Goal: Task Accomplishment & Management: Complete application form

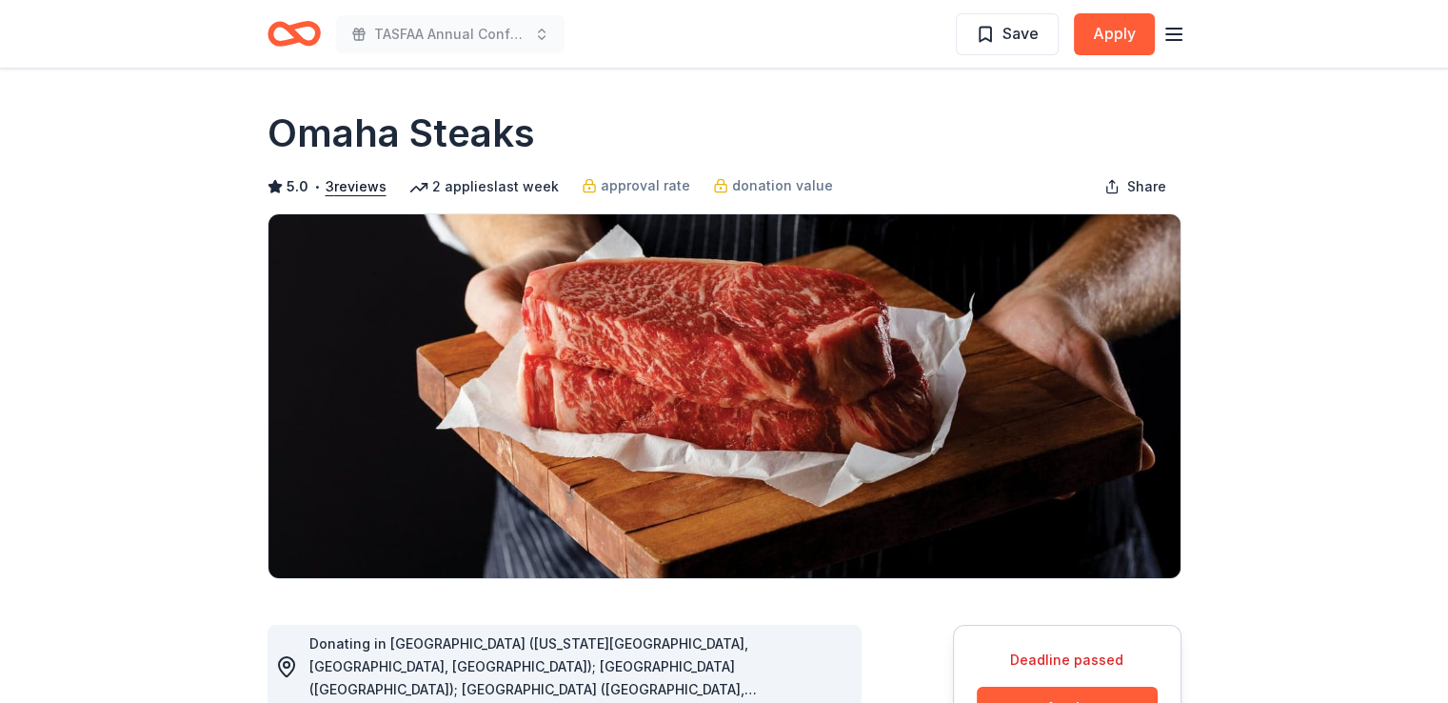
click at [1177, 34] on line "button" at bounding box center [1173, 34] width 15 height 0
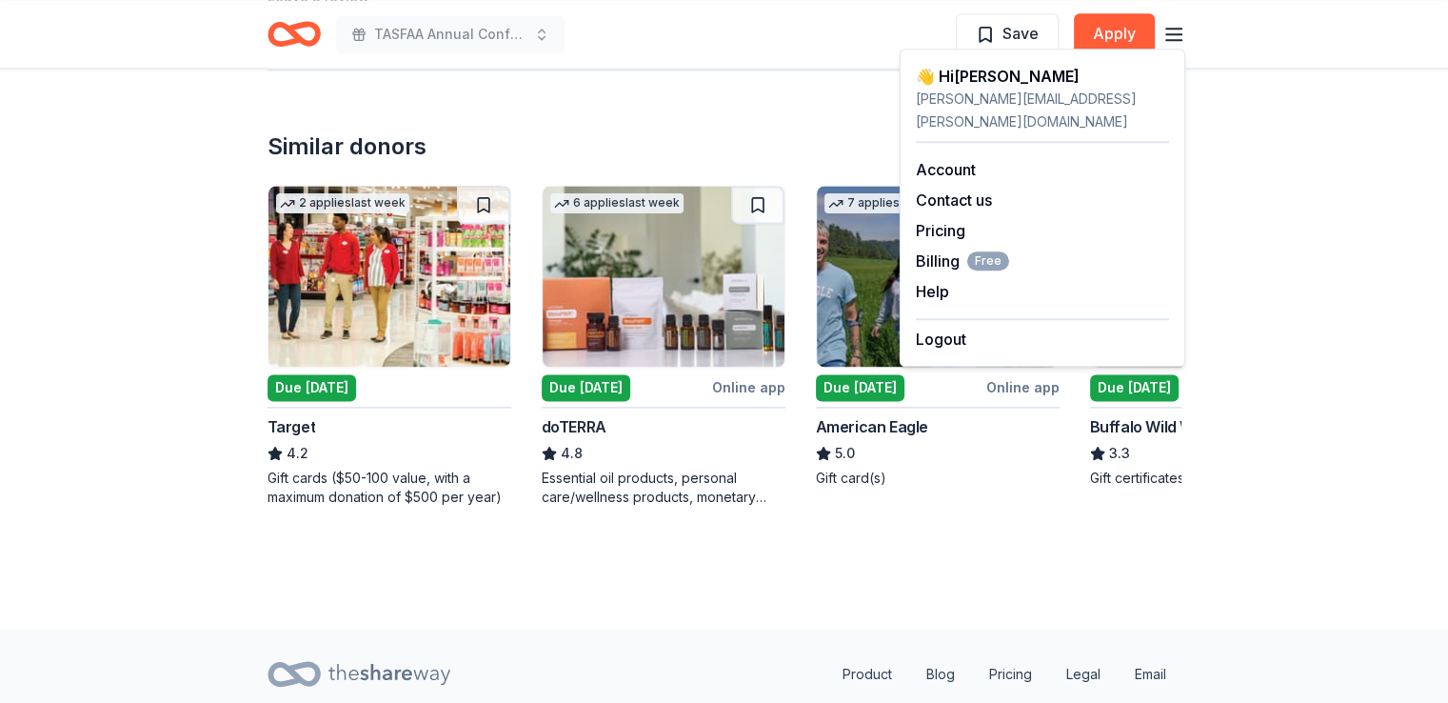
scroll to position [2571, 0]
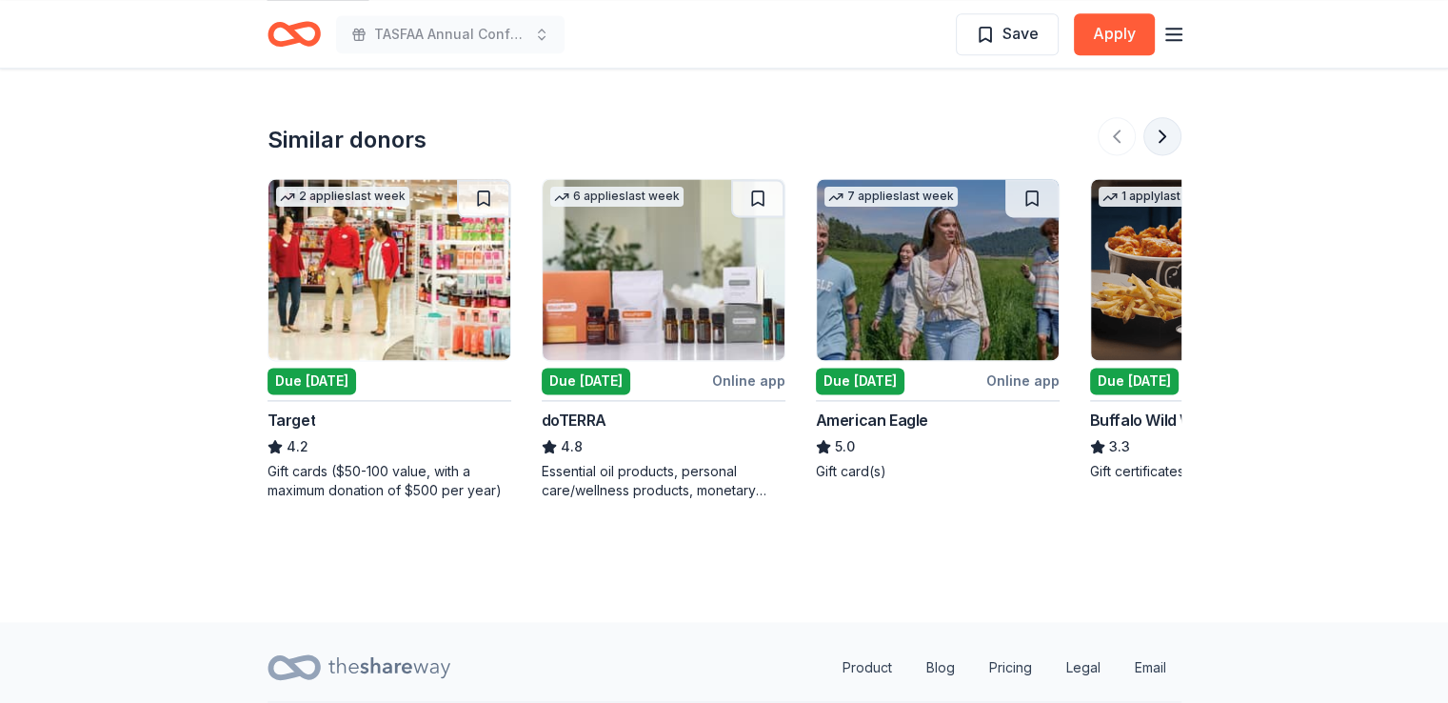
click at [1163, 140] on button at bounding box center [1163, 136] width 38 height 38
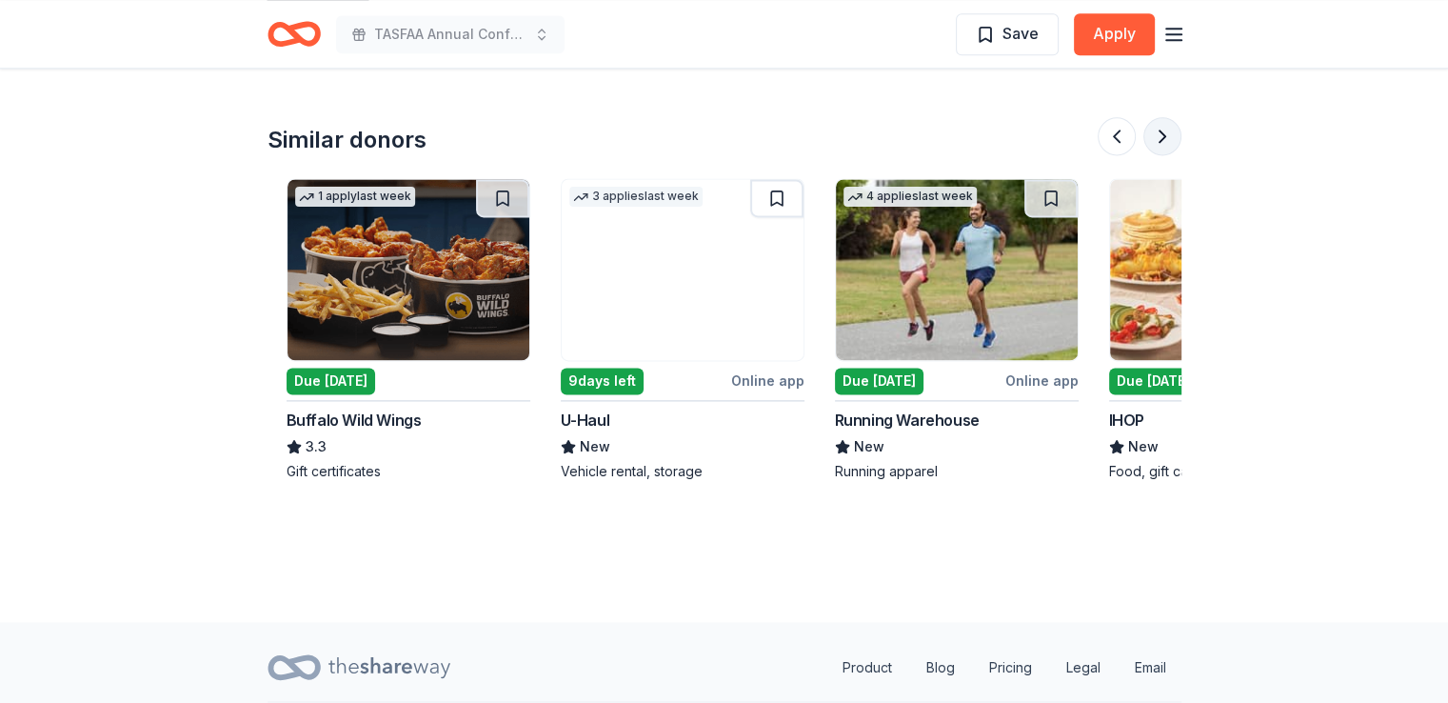
scroll to position [0, 823]
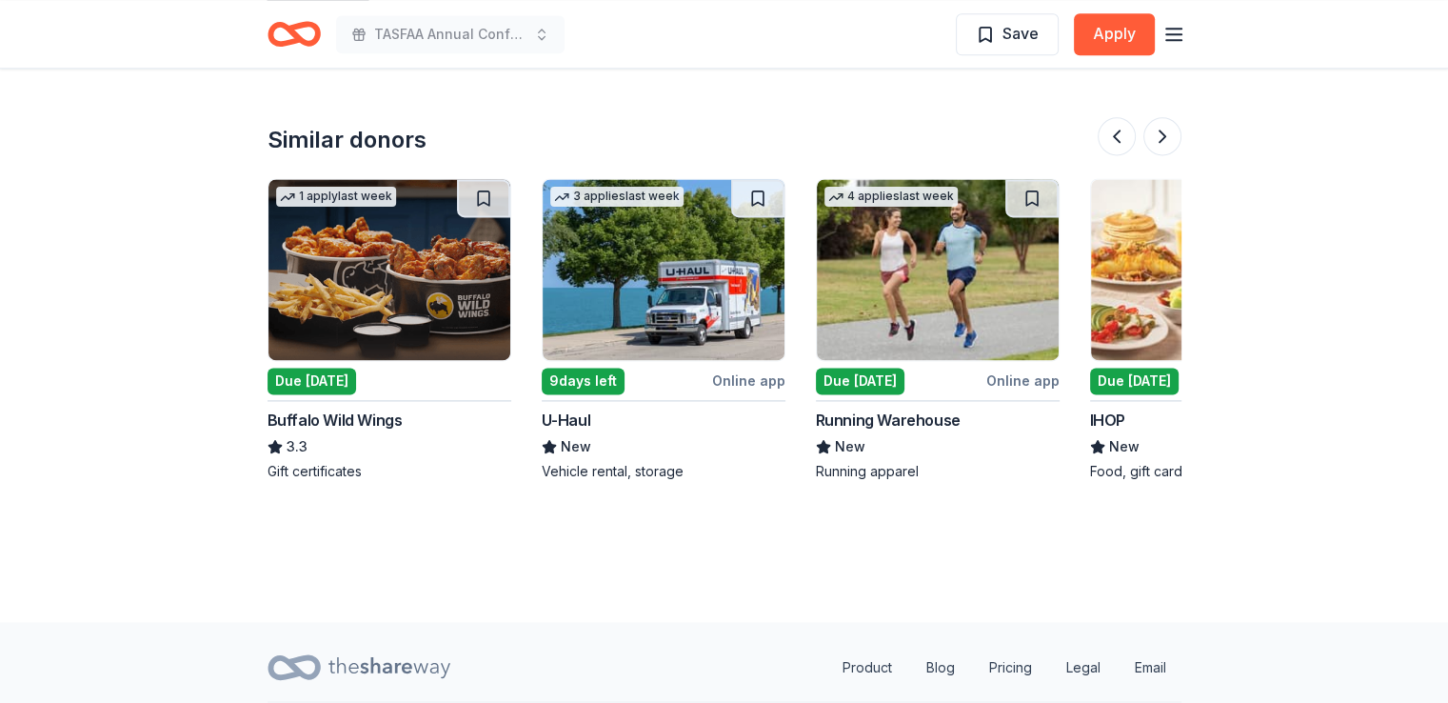
click at [313, 378] on div "Due [DATE]" at bounding box center [312, 381] width 89 height 27
click at [1183, 28] on div "TASFAA Annual Conference 2025 Save Apply" at bounding box center [724, 34] width 975 height 68
click at [1178, 29] on line "button" at bounding box center [1173, 29] width 15 height 0
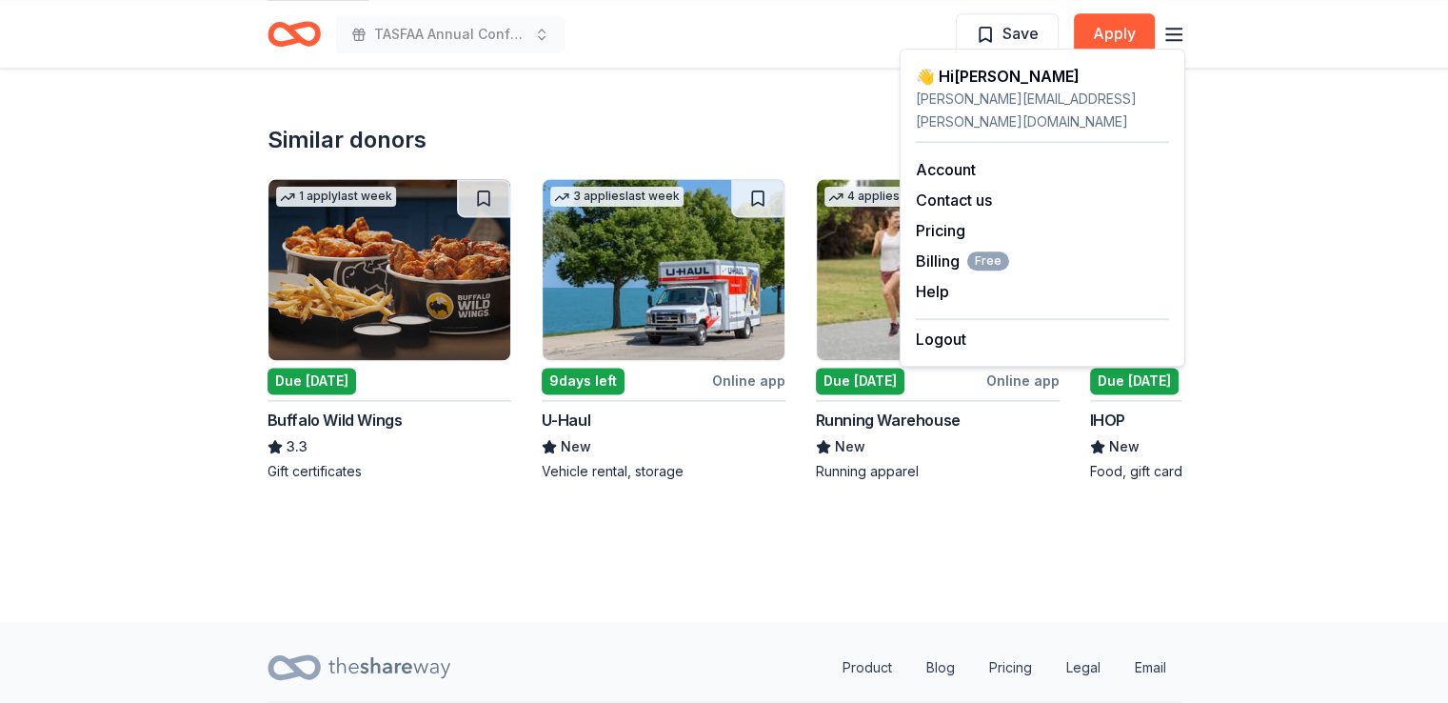
click at [984, 82] on div "👋 Hi [PERSON_NAME]" at bounding box center [1042, 76] width 253 height 23
click at [946, 160] on link "Account" at bounding box center [946, 169] width 60 height 19
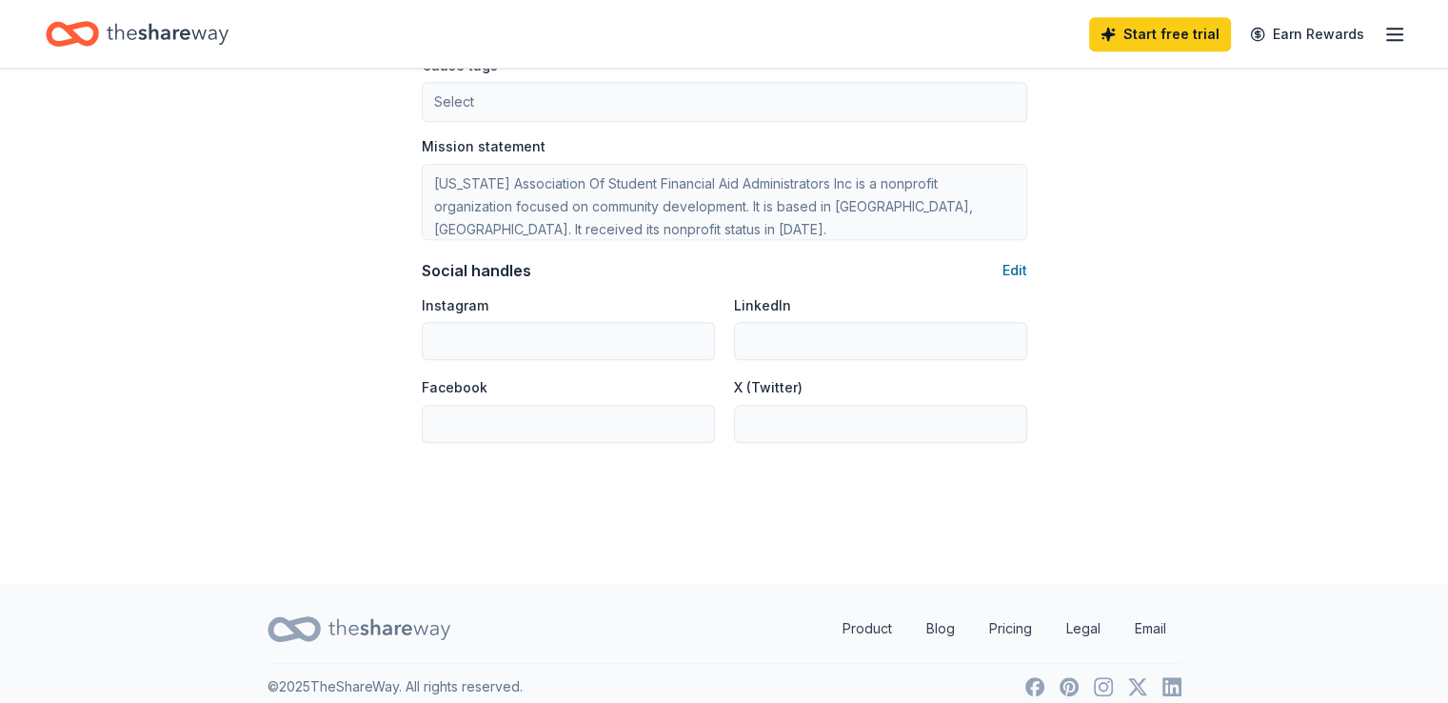
scroll to position [1204, 0]
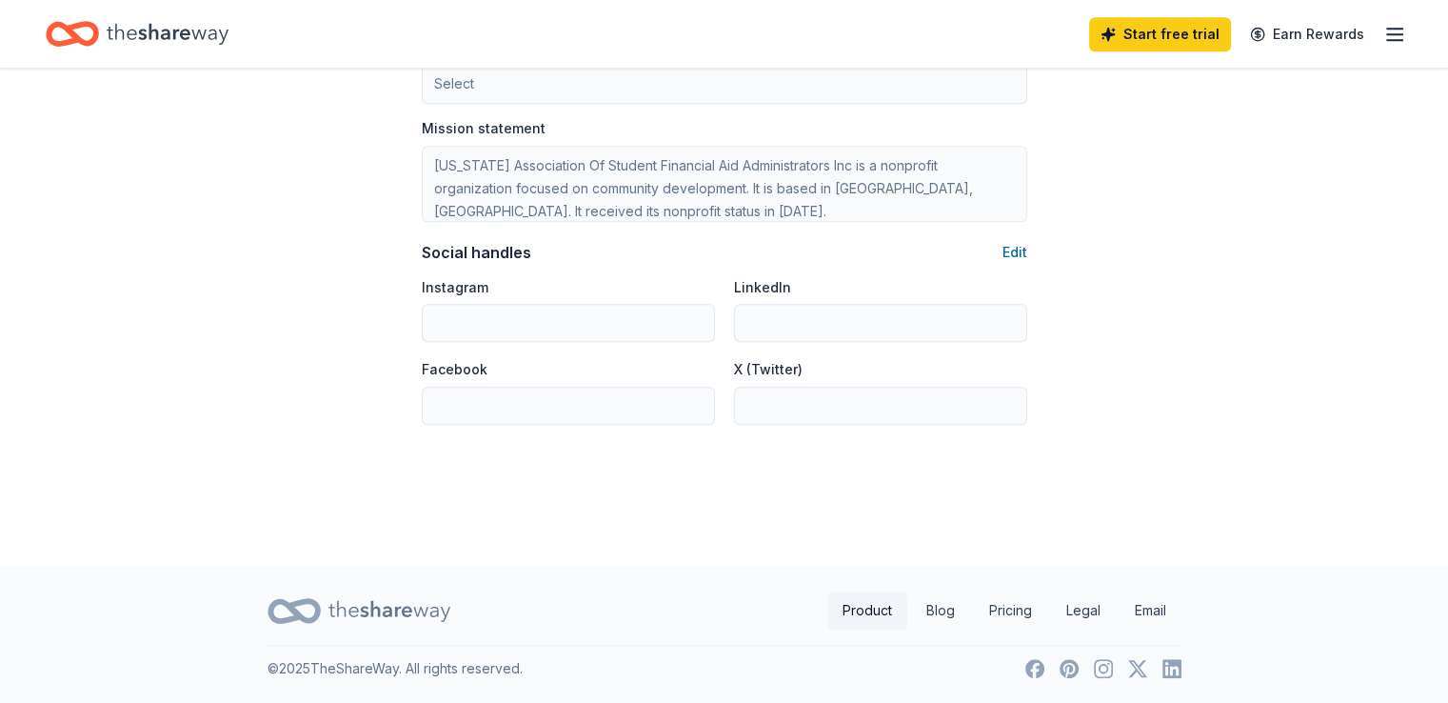
click at [868, 608] on link "Product" at bounding box center [867, 610] width 80 height 38
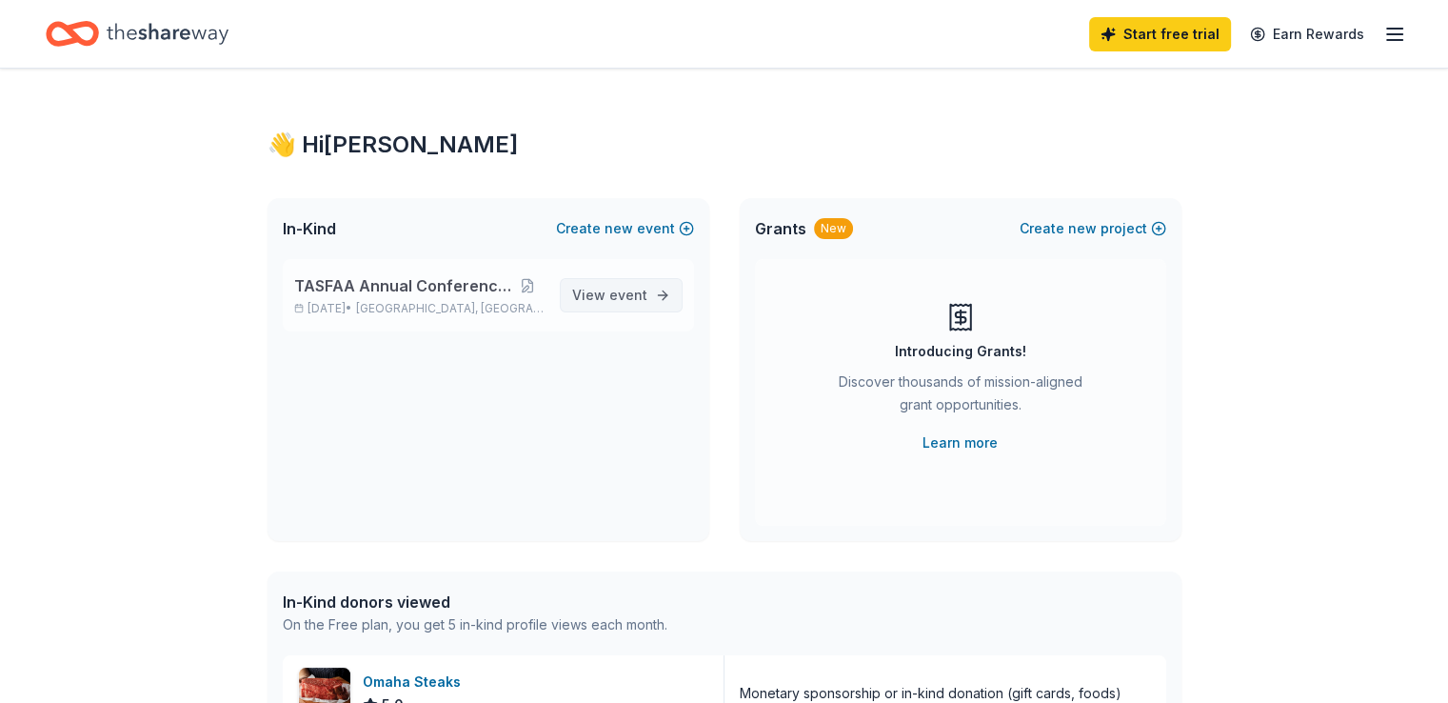
click at [627, 296] on span "event" at bounding box center [628, 295] width 38 height 16
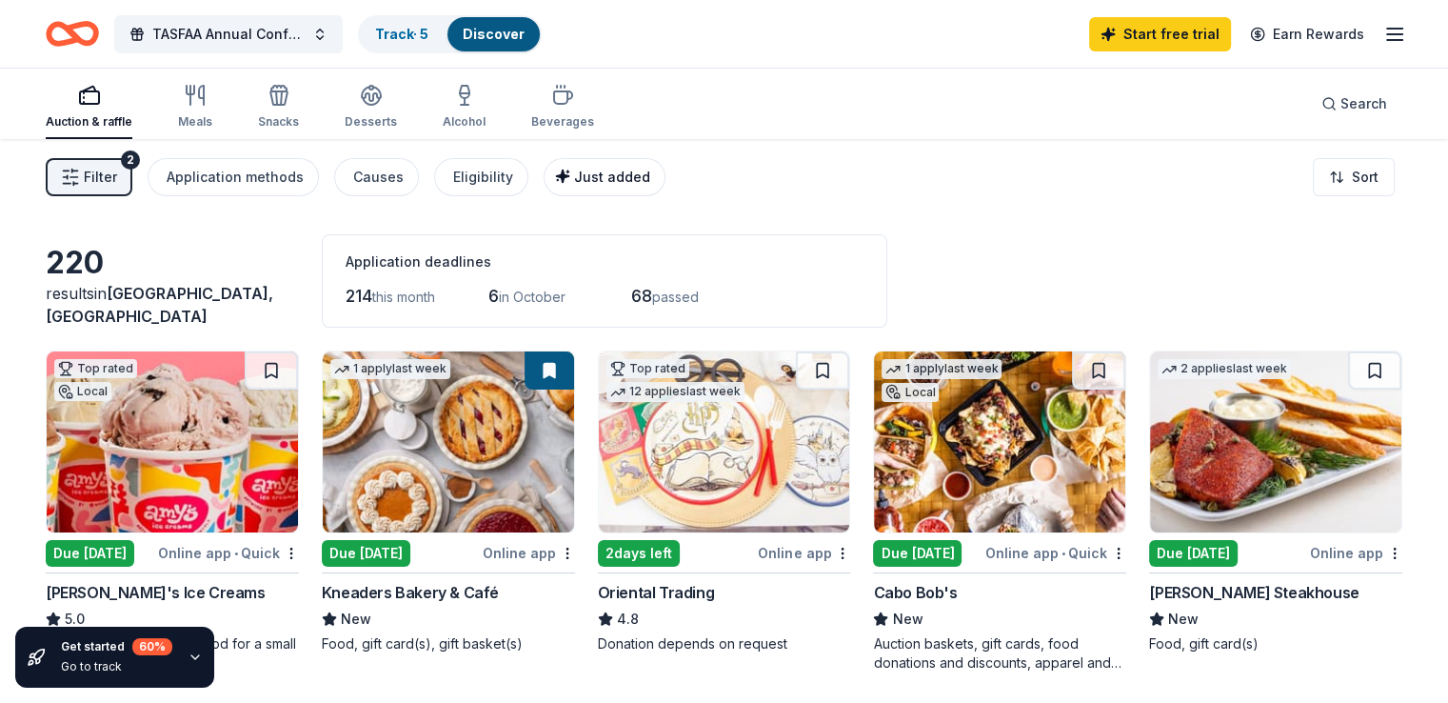
click at [628, 177] on span "Just added" at bounding box center [612, 177] width 76 height 16
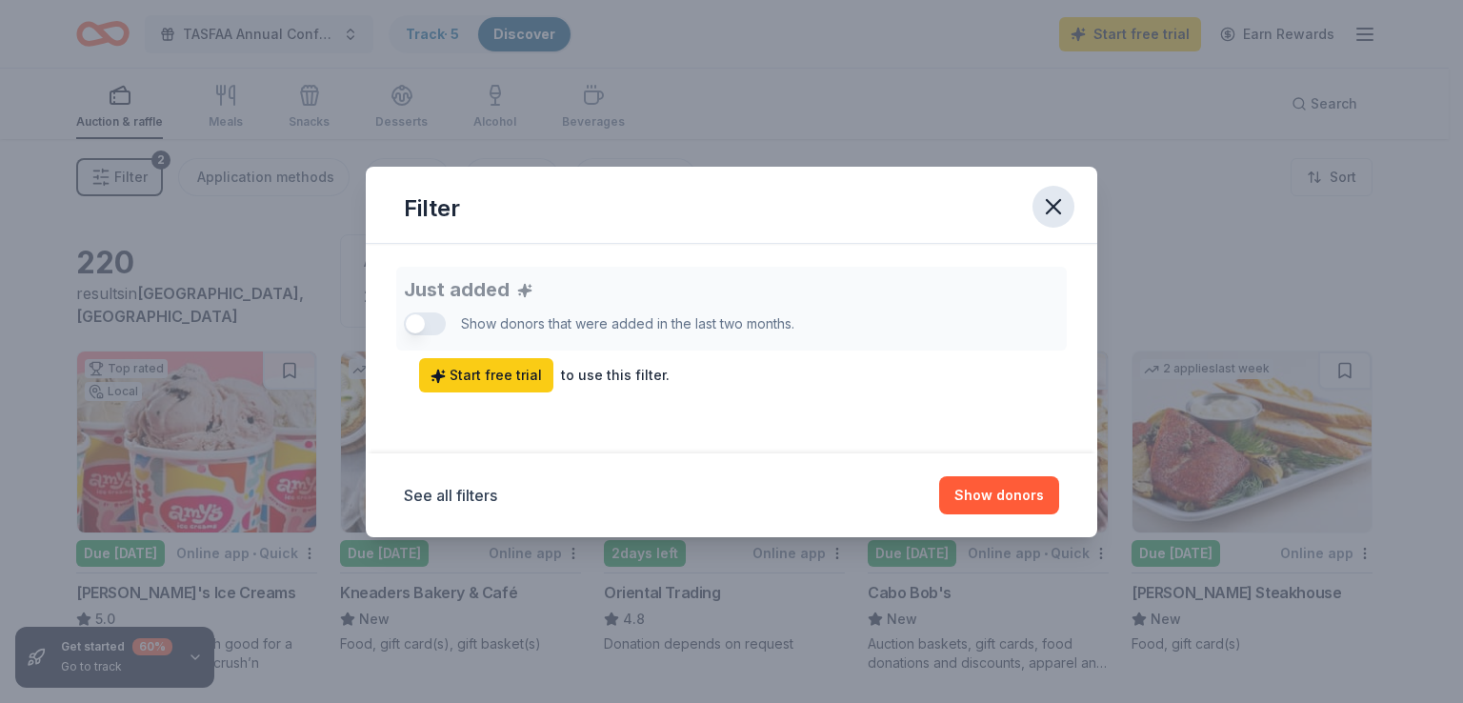
click at [1054, 207] on icon "button" at bounding box center [1052, 206] width 13 height 13
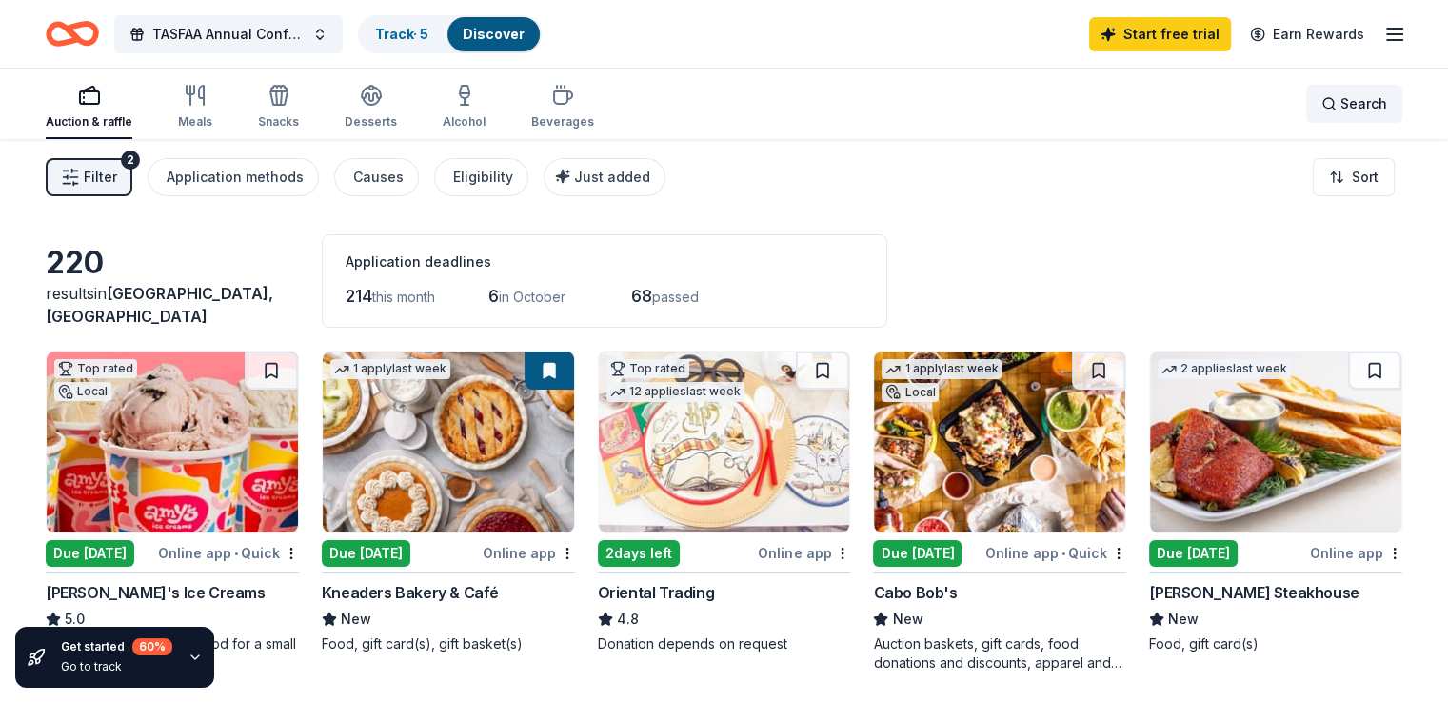
click at [1341, 99] on span "Search" at bounding box center [1364, 103] width 47 height 23
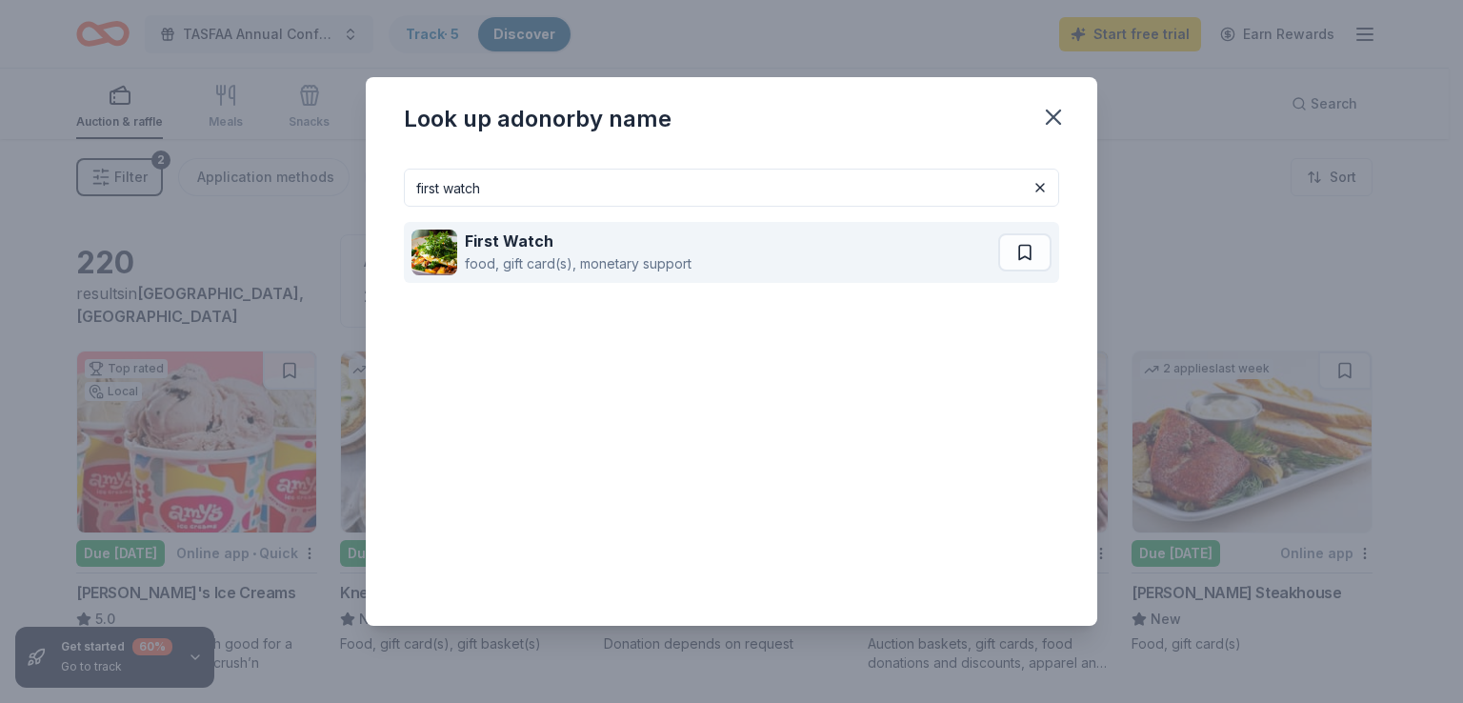
type input "first watch"
click at [499, 243] on strong "First Watch" at bounding box center [509, 240] width 89 height 19
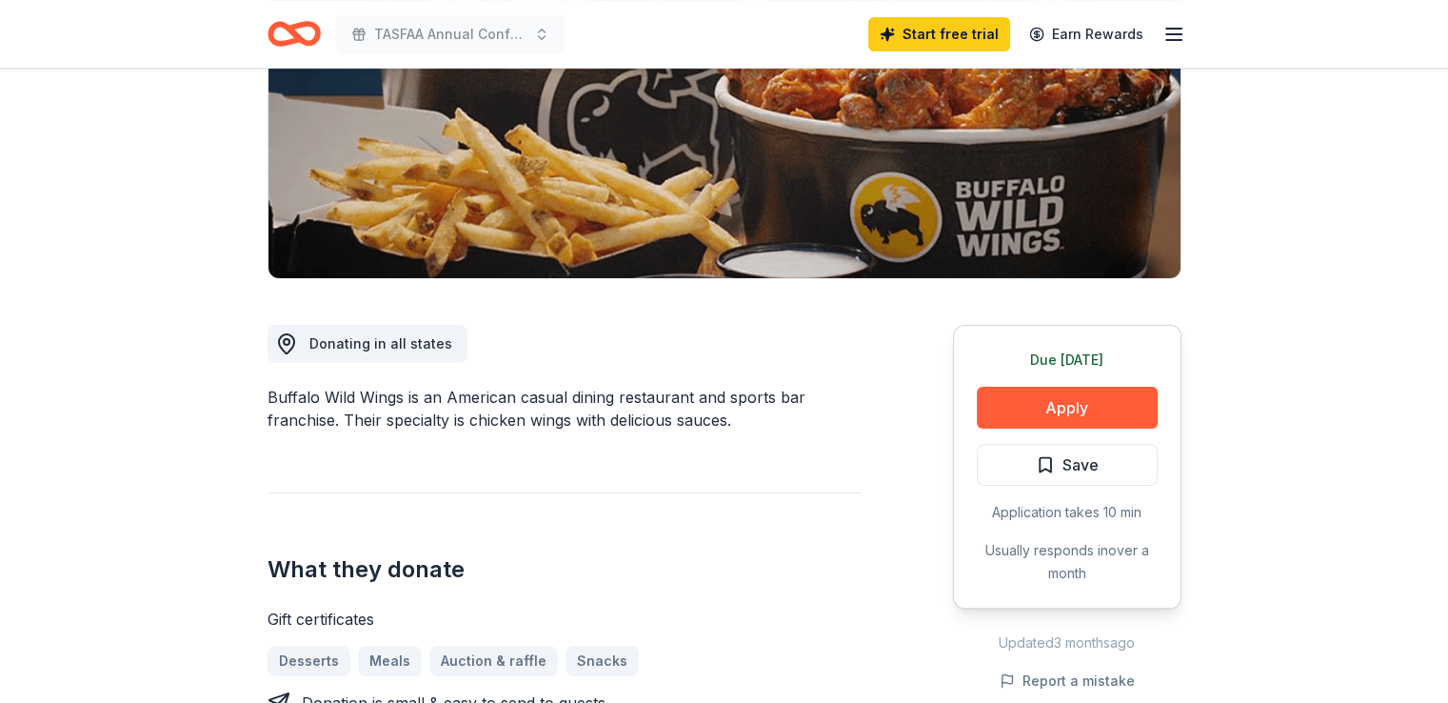
scroll to position [381, 0]
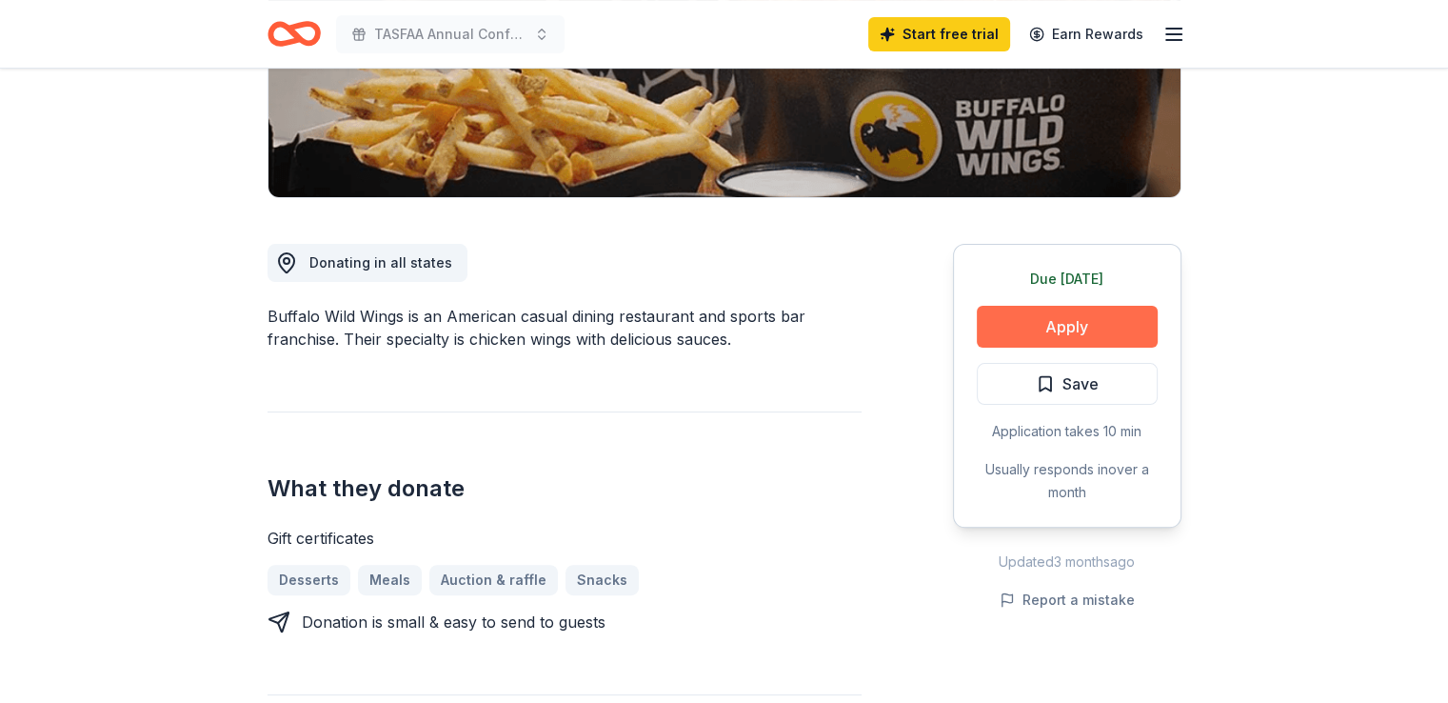
click at [1078, 317] on button "Apply" at bounding box center [1067, 327] width 181 height 42
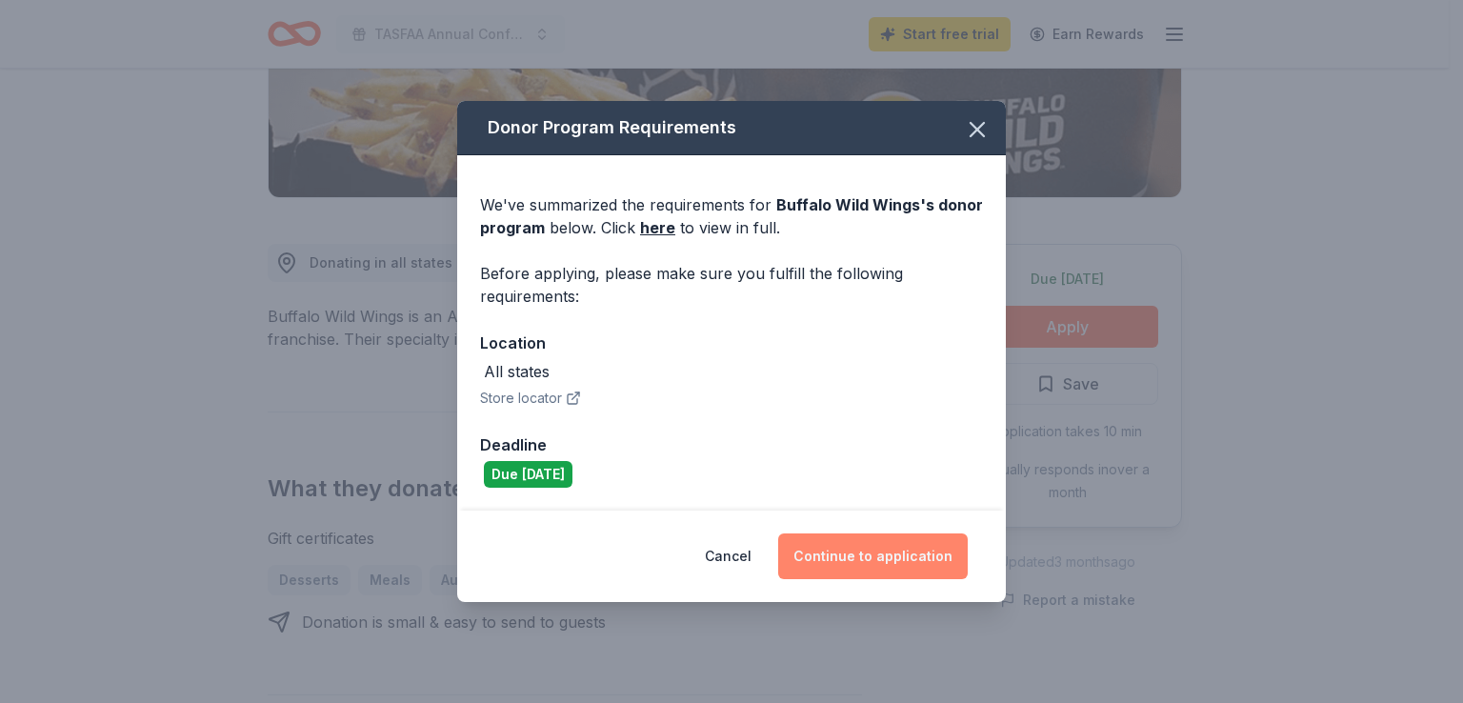
click at [885, 562] on button "Continue to application" at bounding box center [872, 556] width 189 height 46
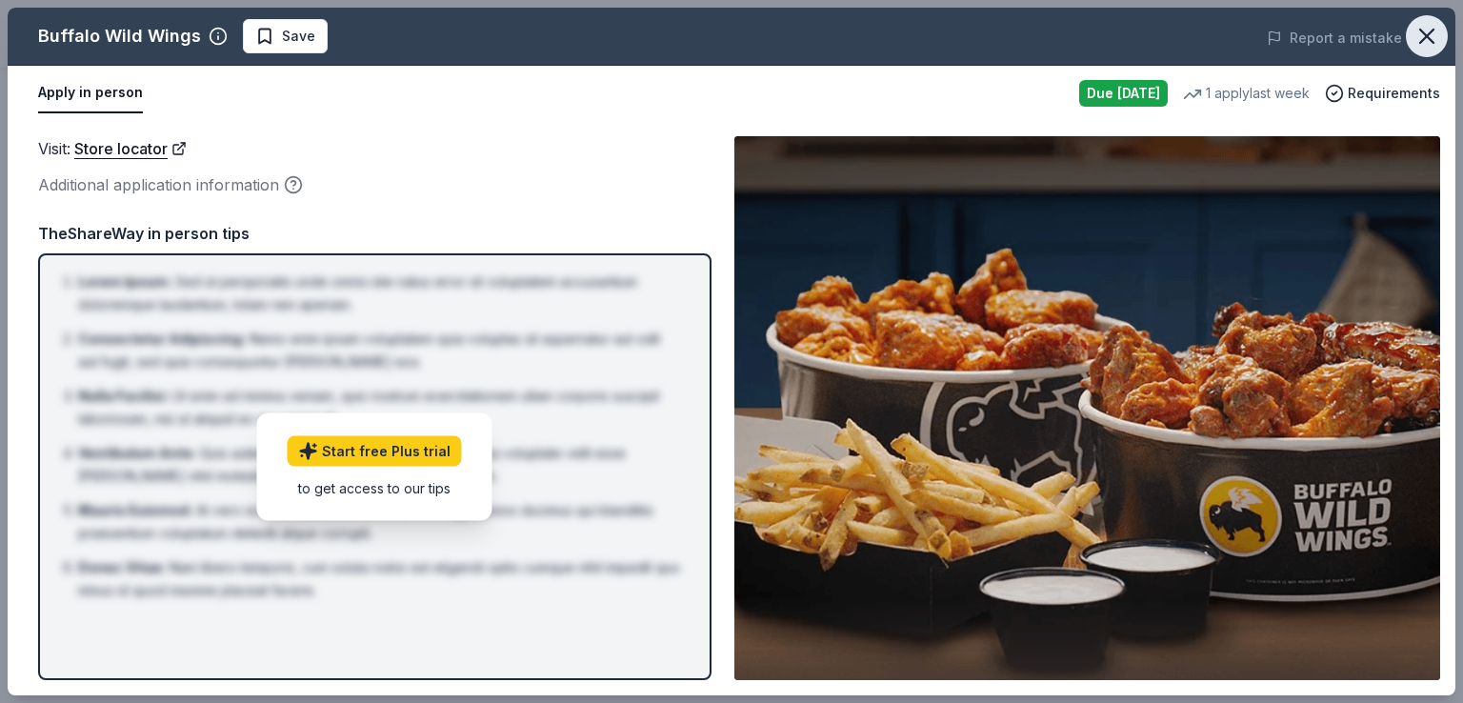
click at [1430, 42] on icon "button" at bounding box center [1426, 36] width 27 height 27
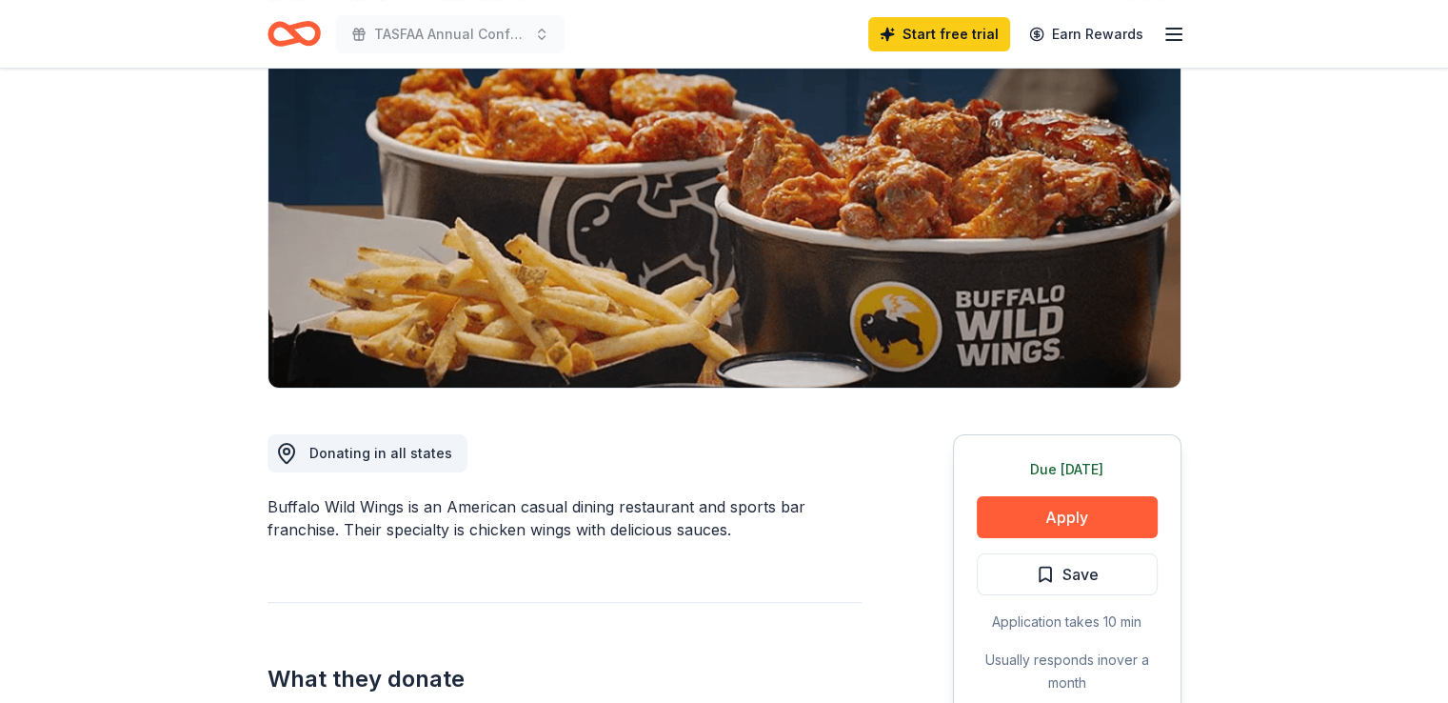
scroll to position [0, 0]
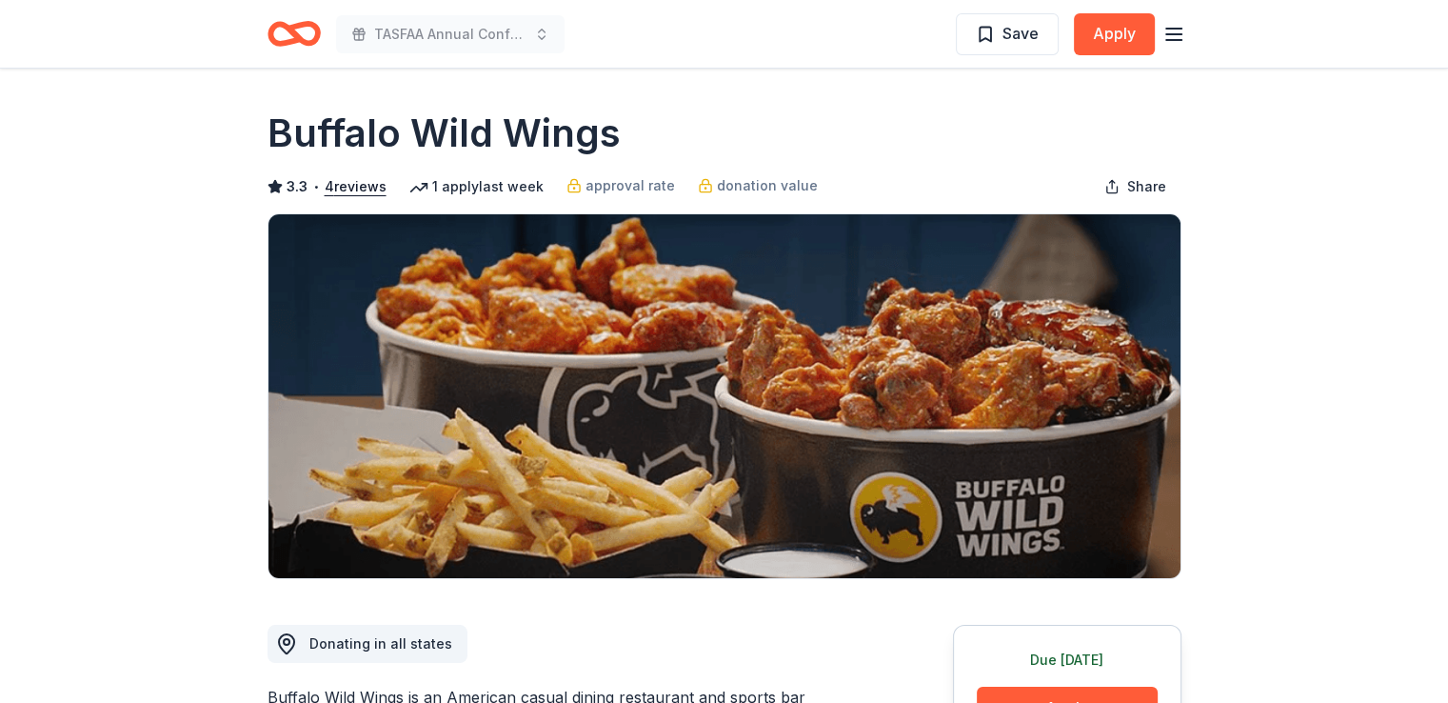
click at [1173, 36] on icon "button" at bounding box center [1174, 34] width 23 height 23
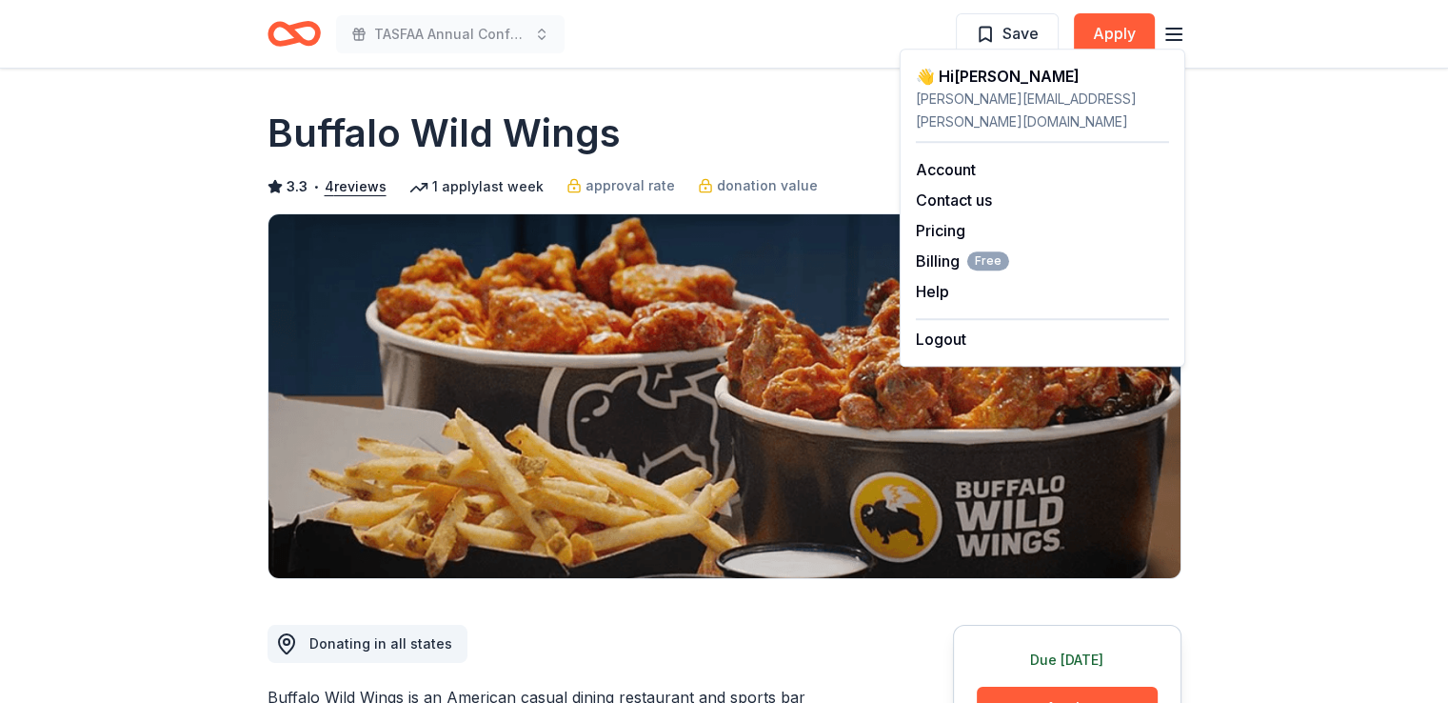
click at [941, 77] on div "👋 Hi [PERSON_NAME]" at bounding box center [1042, 76] width 253 height 23
click at [968, 80] on div "👋 Hi [PERSON_NAME]" at bounding box center [1042, 76] width 253 height 23
click at [969, 160] on link "Account" at bounding box center [946, 169] width 60 height 19
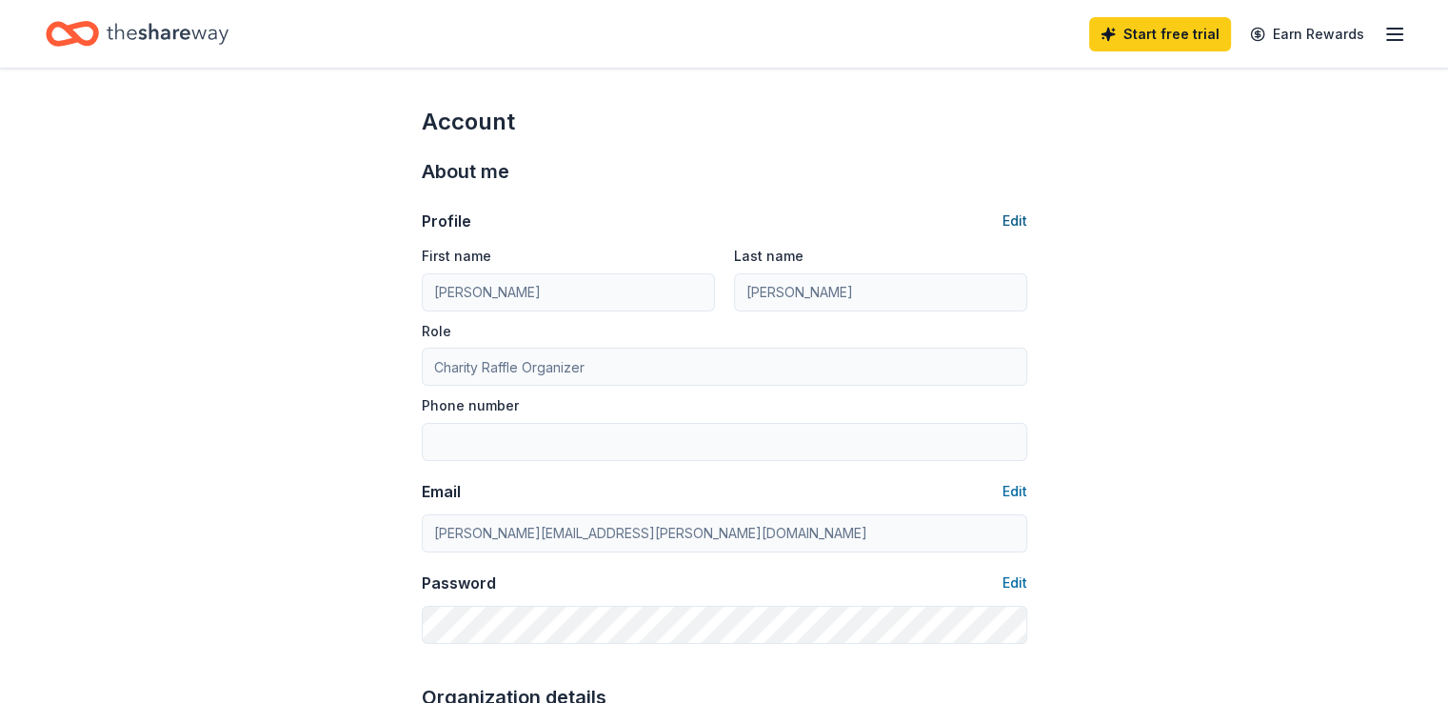
click at [1014, 216] on button "Edit" at bounding box center [1015, 220] width 25 height 23
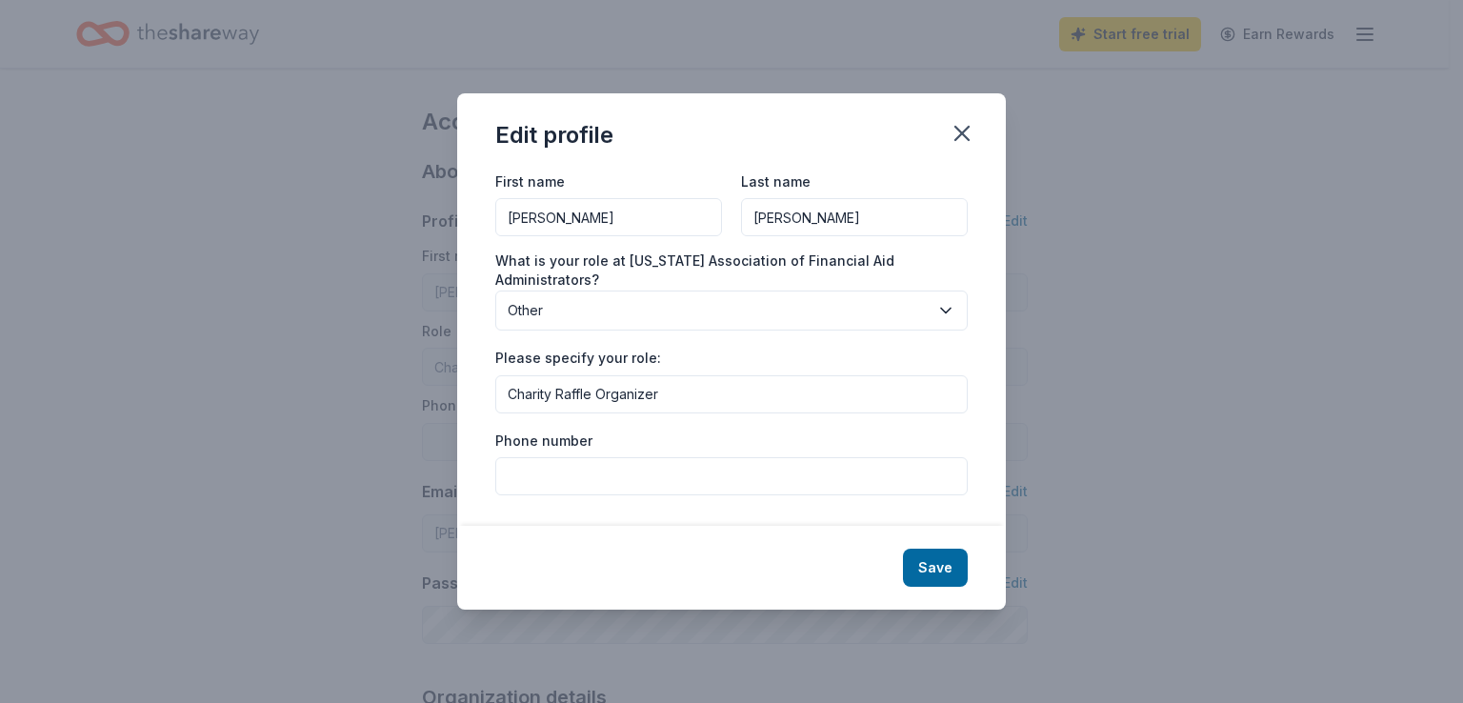
click at [677, 466] on input "Phone number" at bounding box center [731, 476] width 472 height 38
type input "8174545292"
click at [934, 561] on button "Save" at bounding box center [935, 567] width 65 height 38
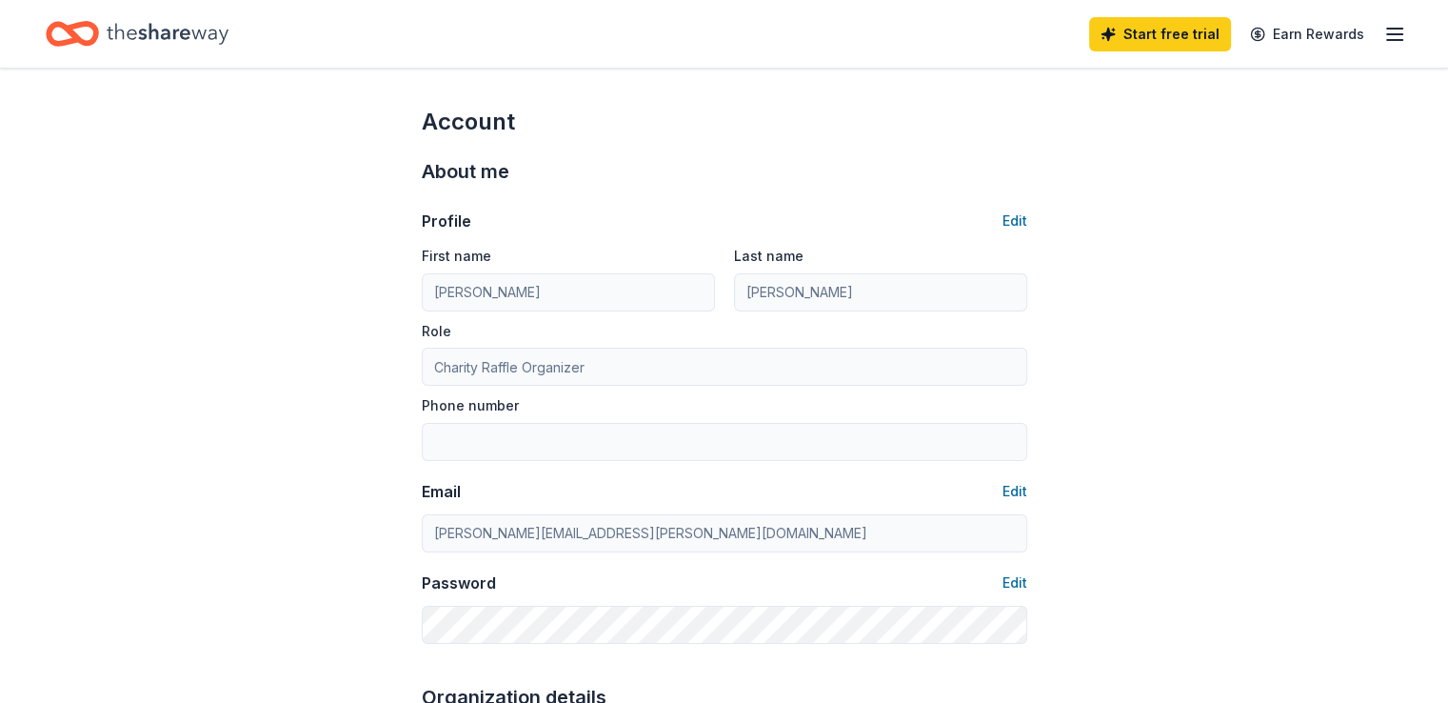
type input "8174545292"
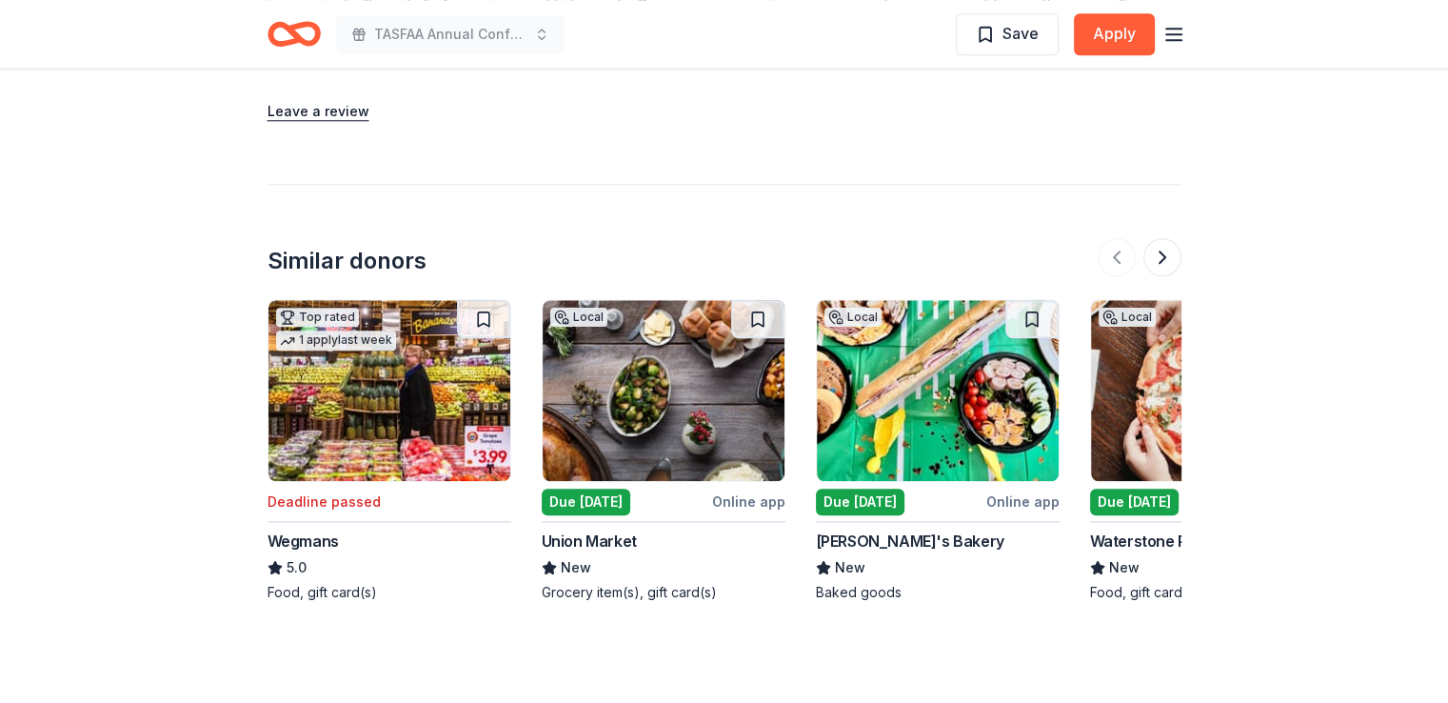
scroll to position [2095, 0]
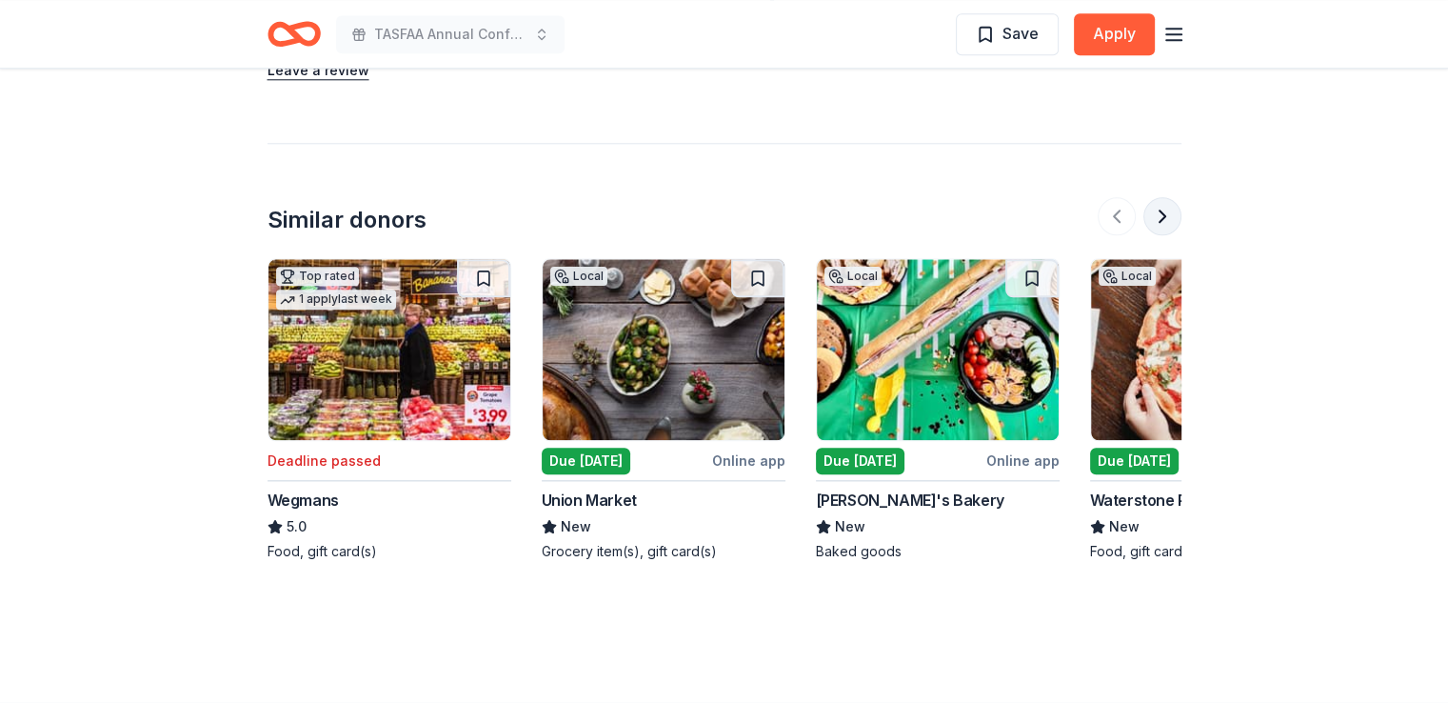
click at [1165, 216] on button at bounding box center [1163, 216] width 38 height 38
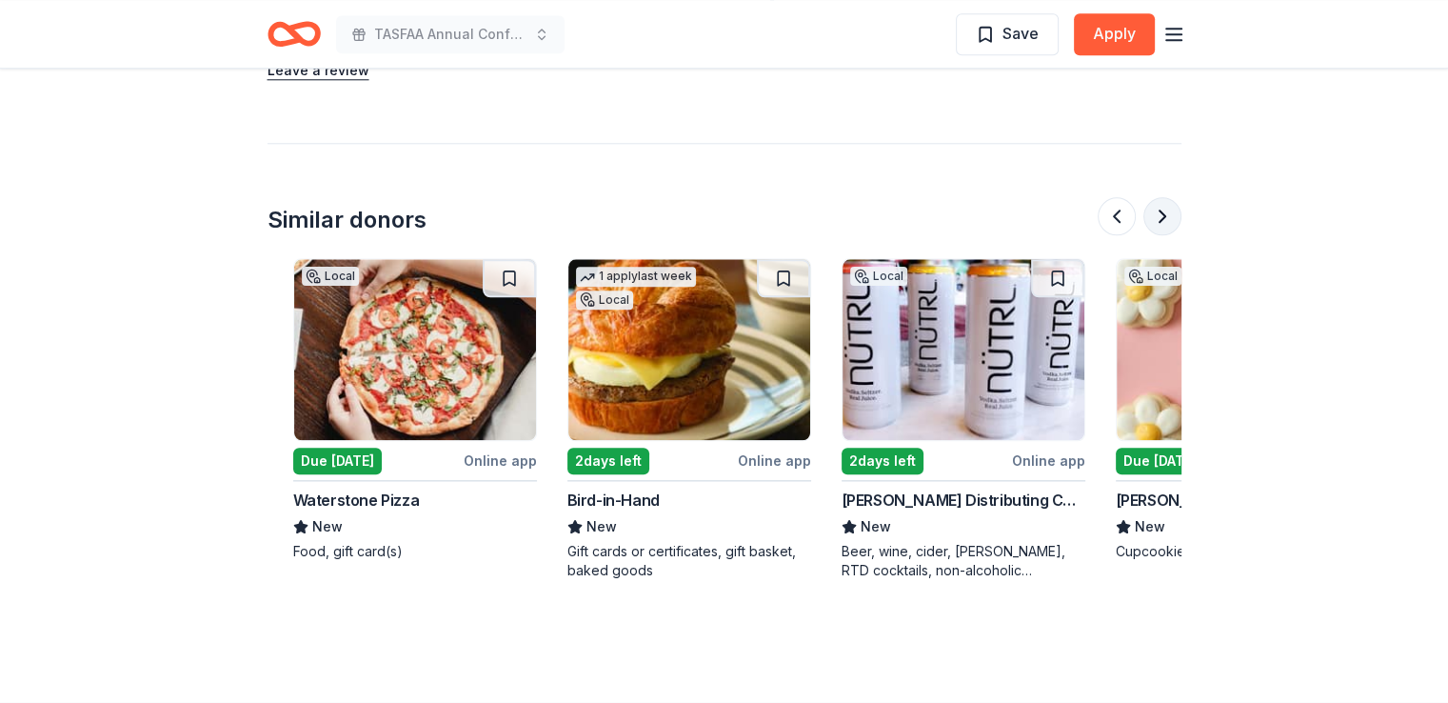
scroll to position [0, 823]
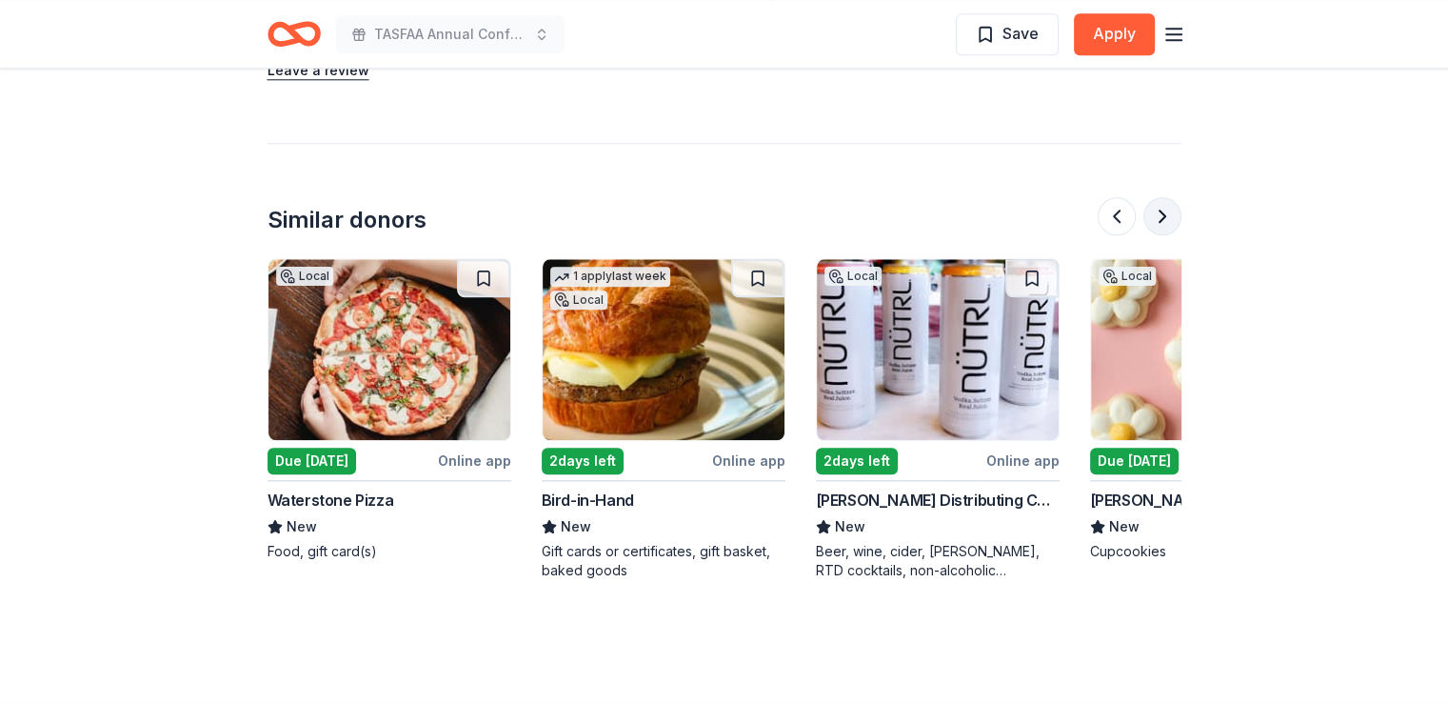
click at [1165, 216] on button at bounding box center [1163, 216] width 38 height 38
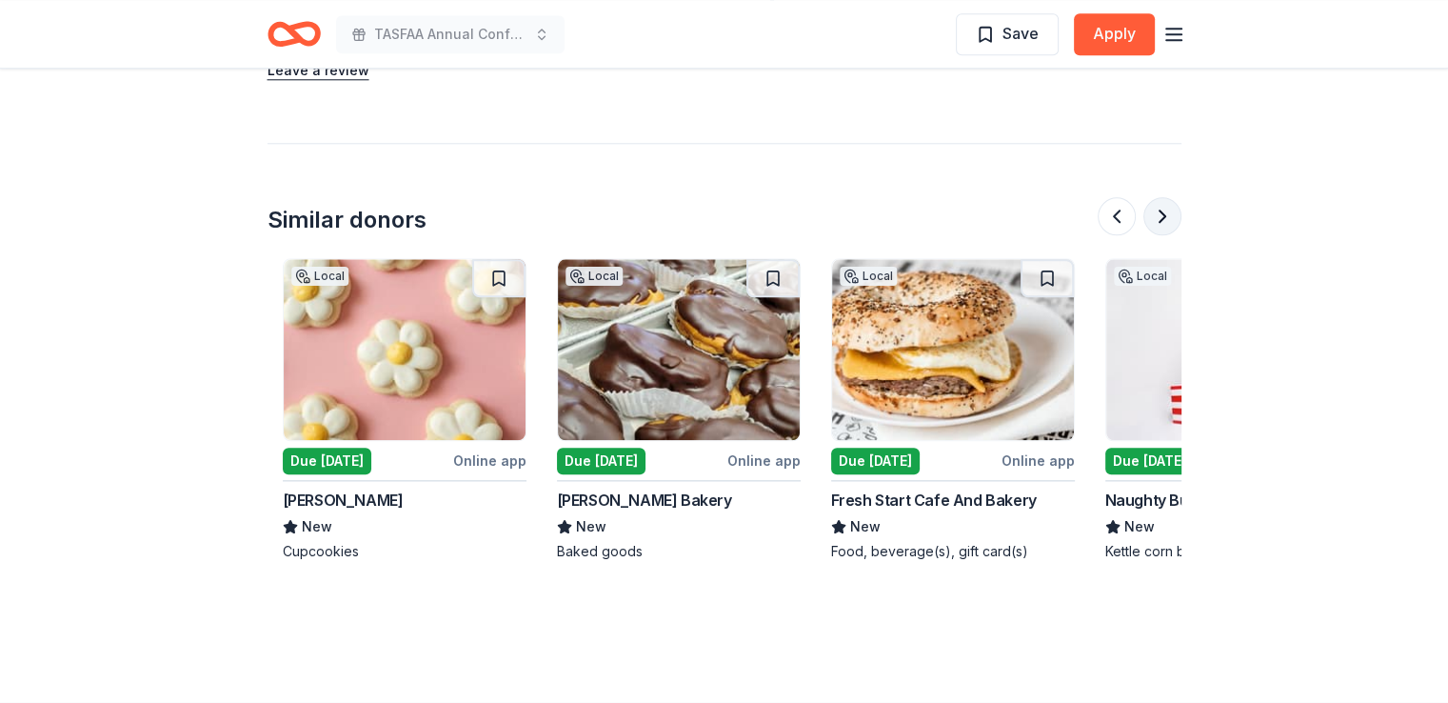
scroll to position [0, 1645]
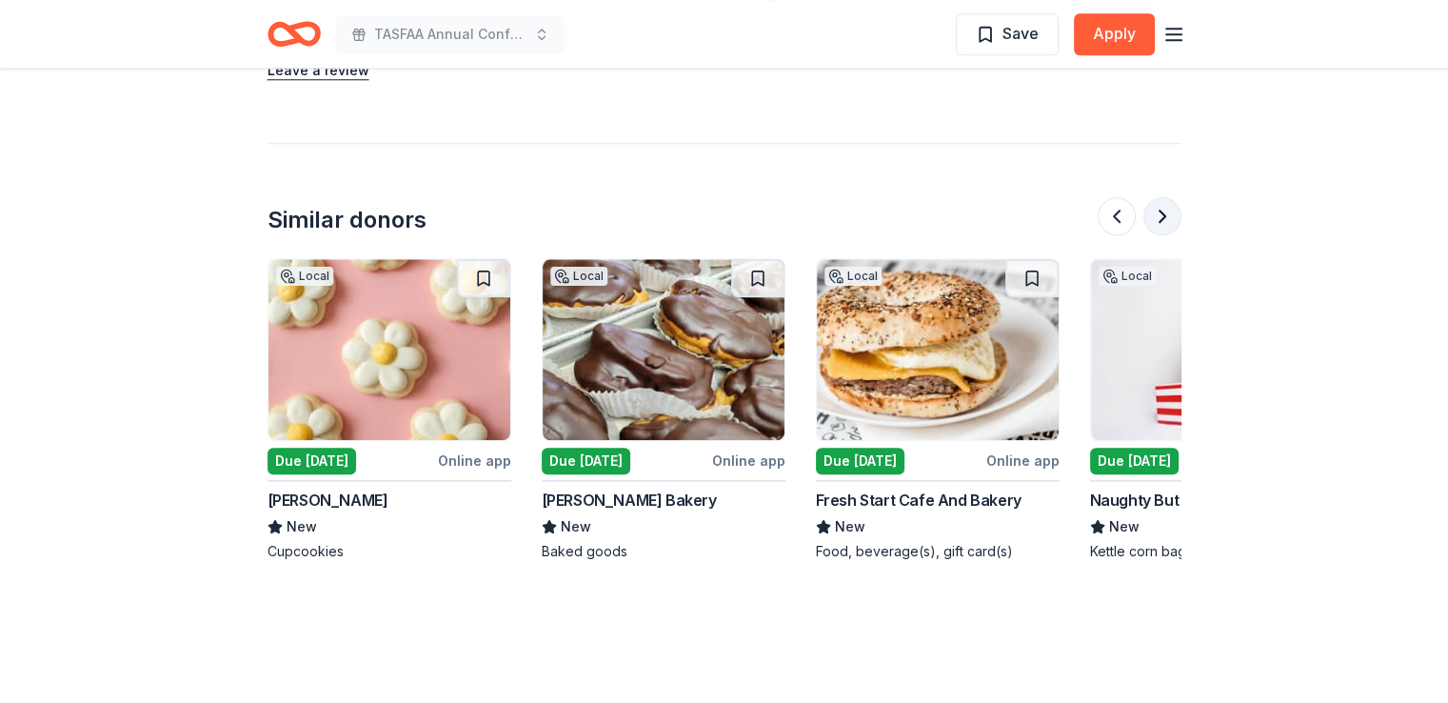
click at [1165, 216] on button at bounding box center [1163, 216] width 38 height 38
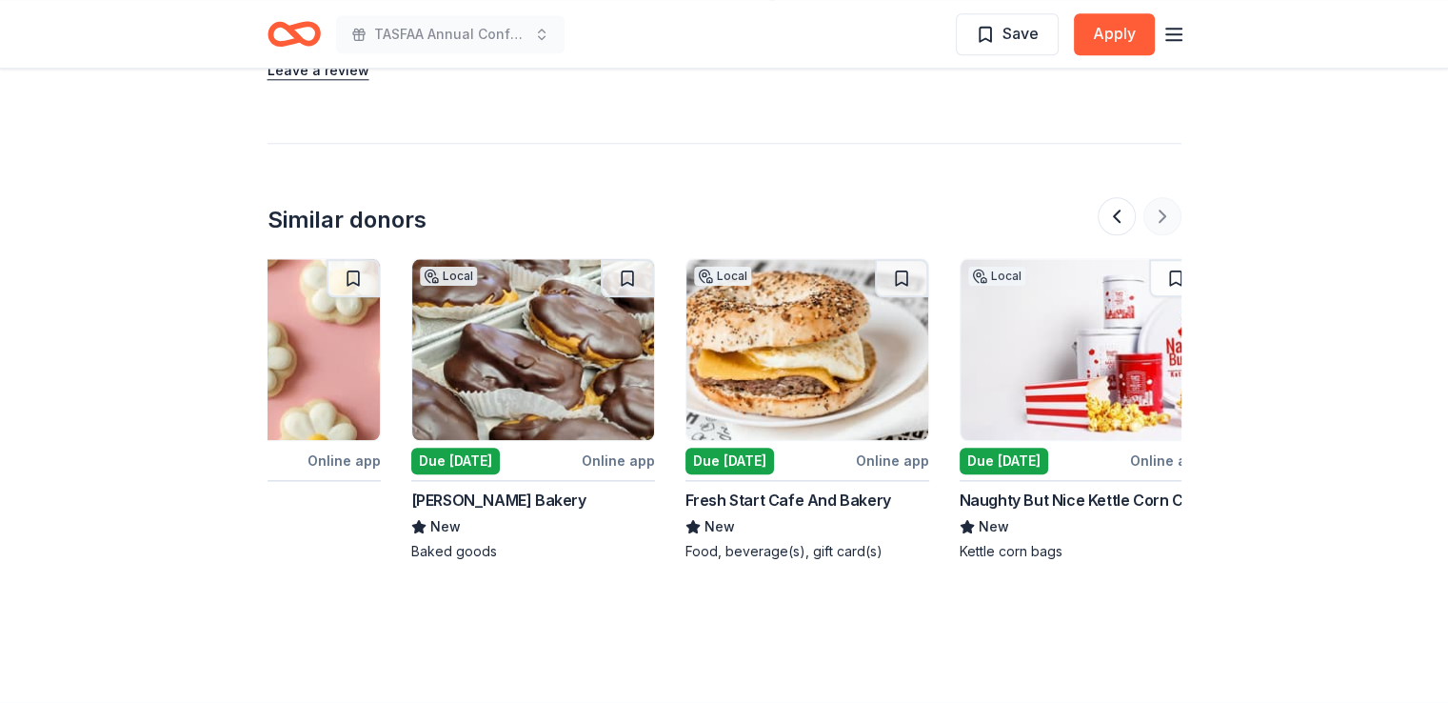
scroll to position [0, 1798]
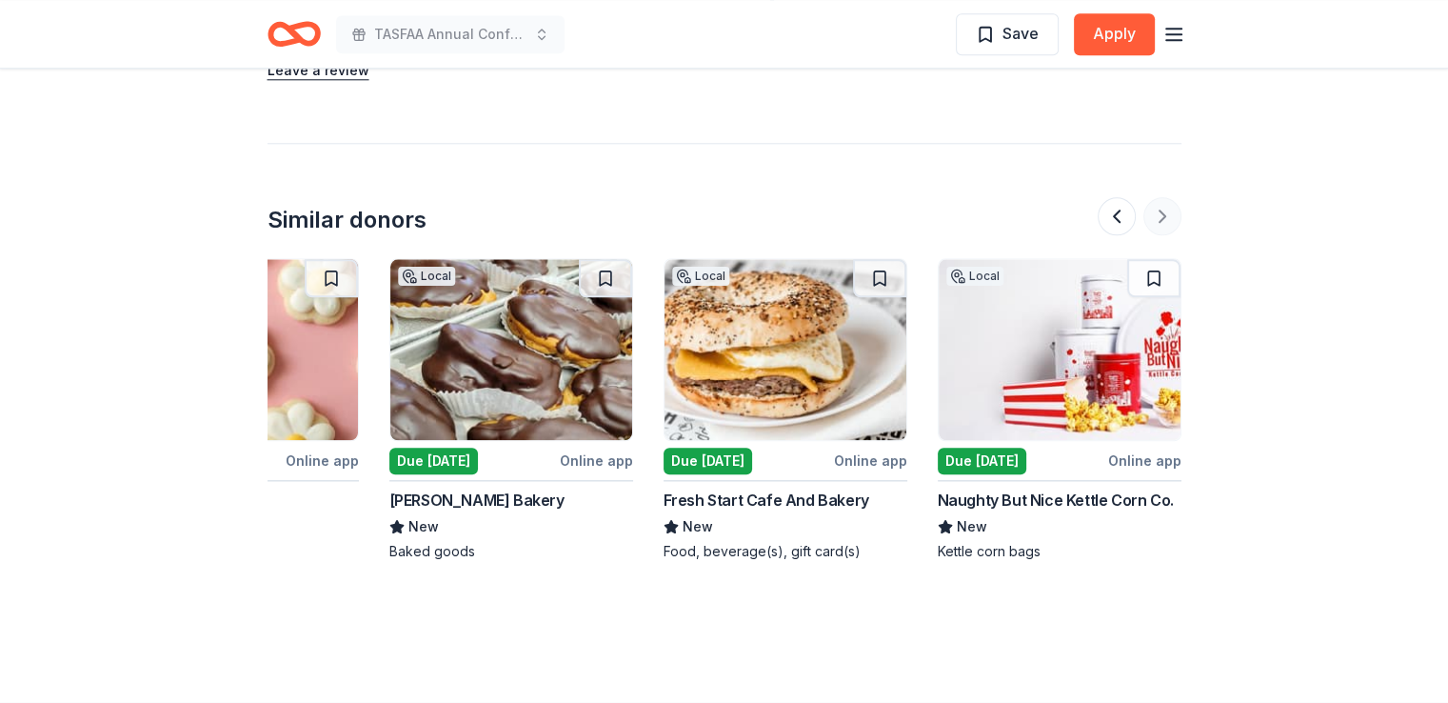
click at [1165, 216] on div at bounding box center [1140, 216] width 84 height 38
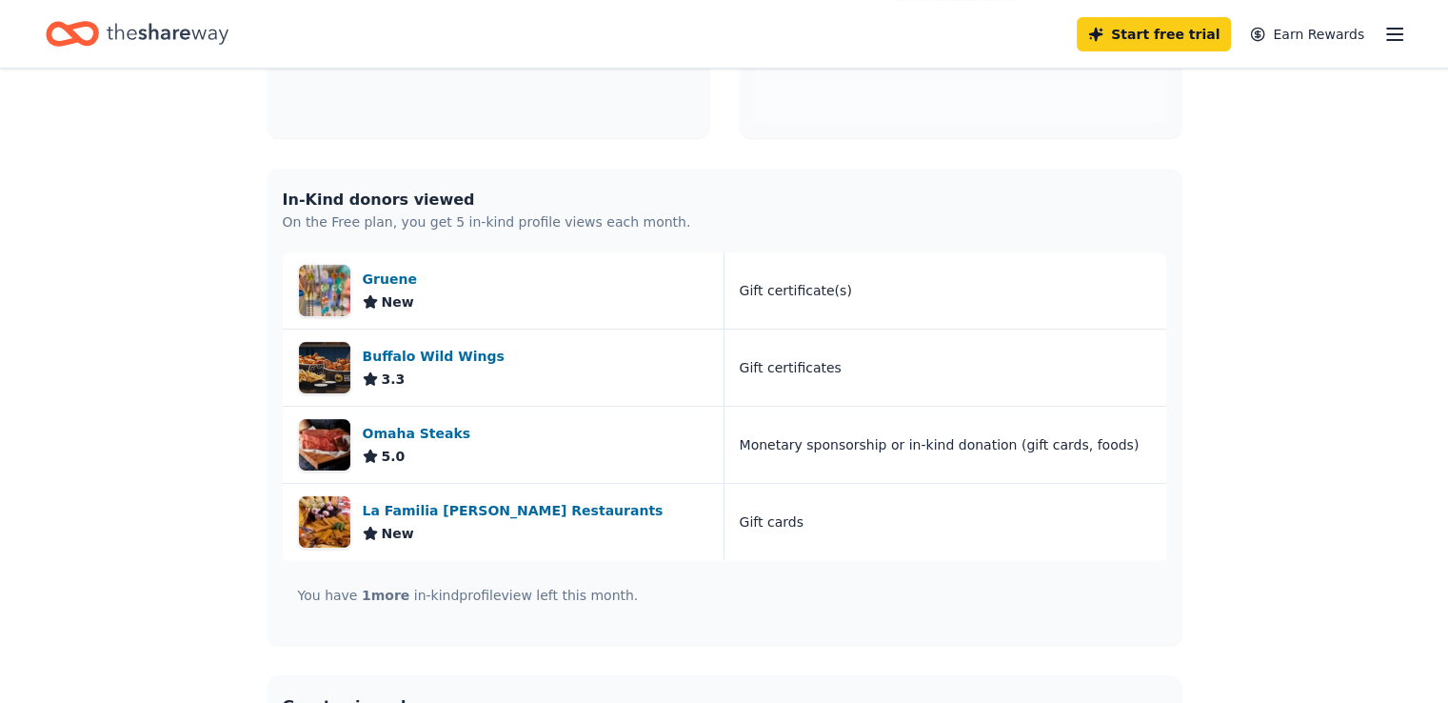
scroll to position [356, 0]
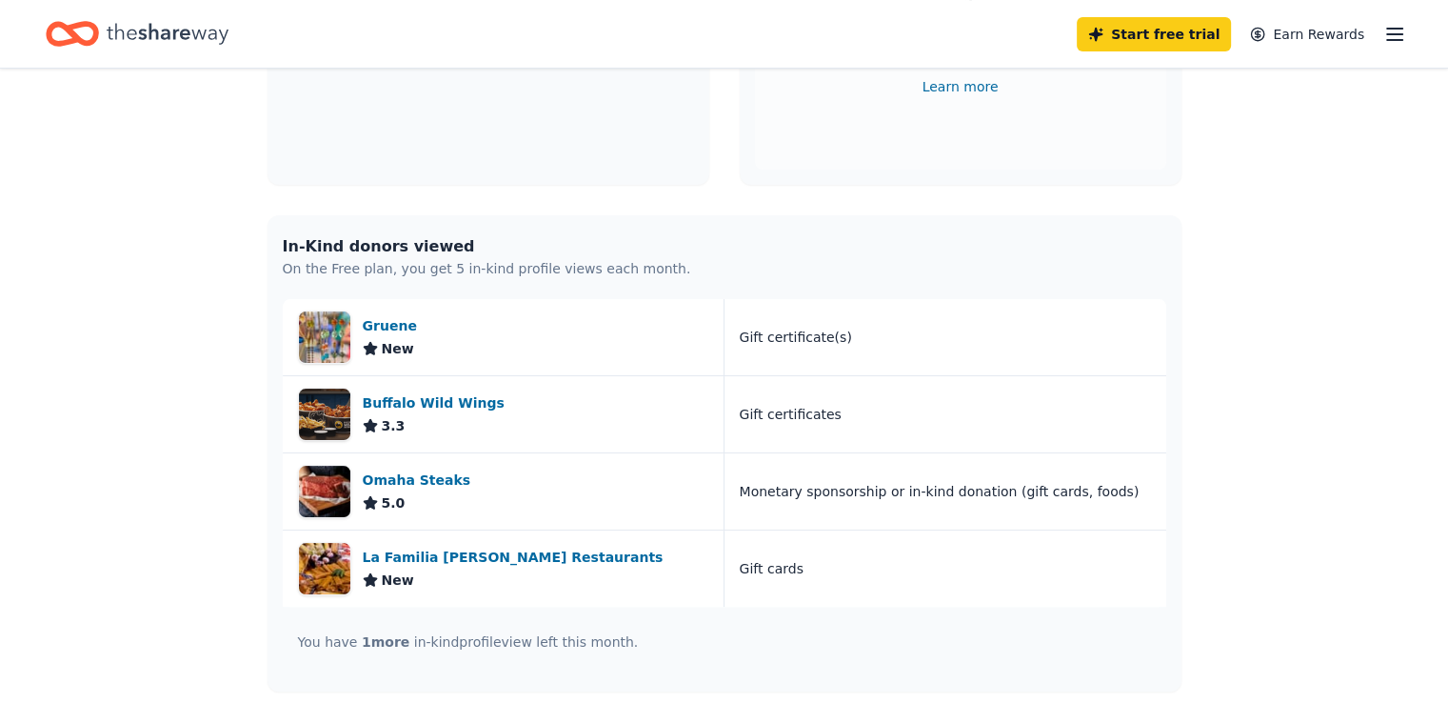
click at [375, 640] on span "1 more" at bounding box center [386, 641] width 48 height 16
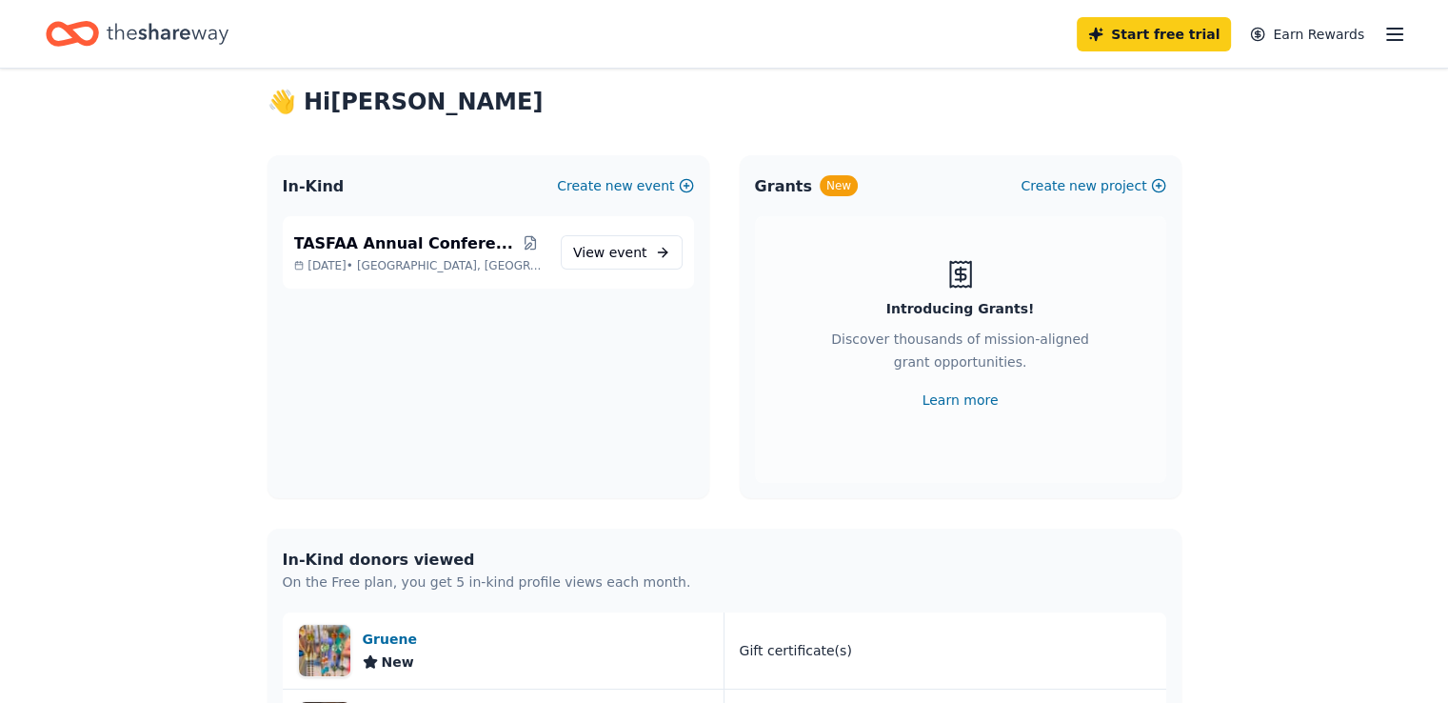
scroll to position [0, 0]
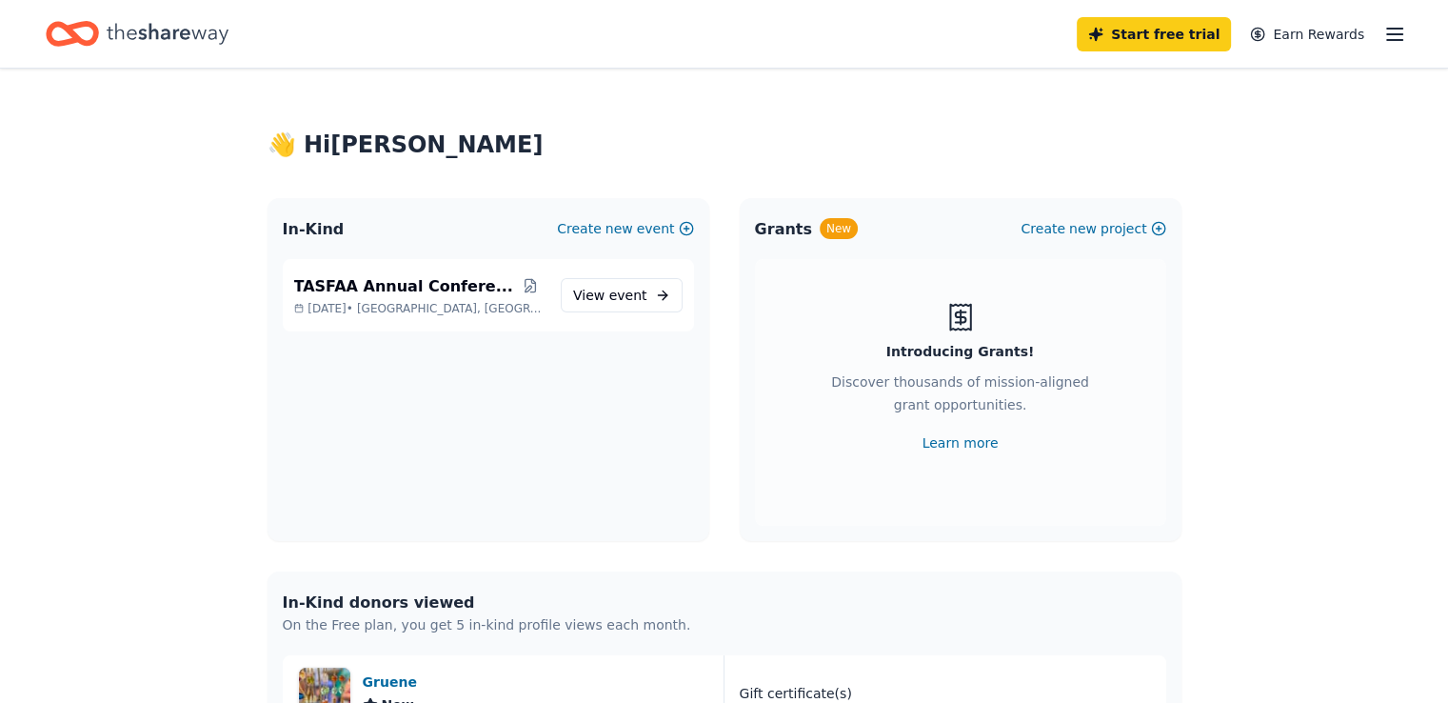
click at [1384, 30] on icon "button" at bounding box center [1395, 34] width 23 height 23
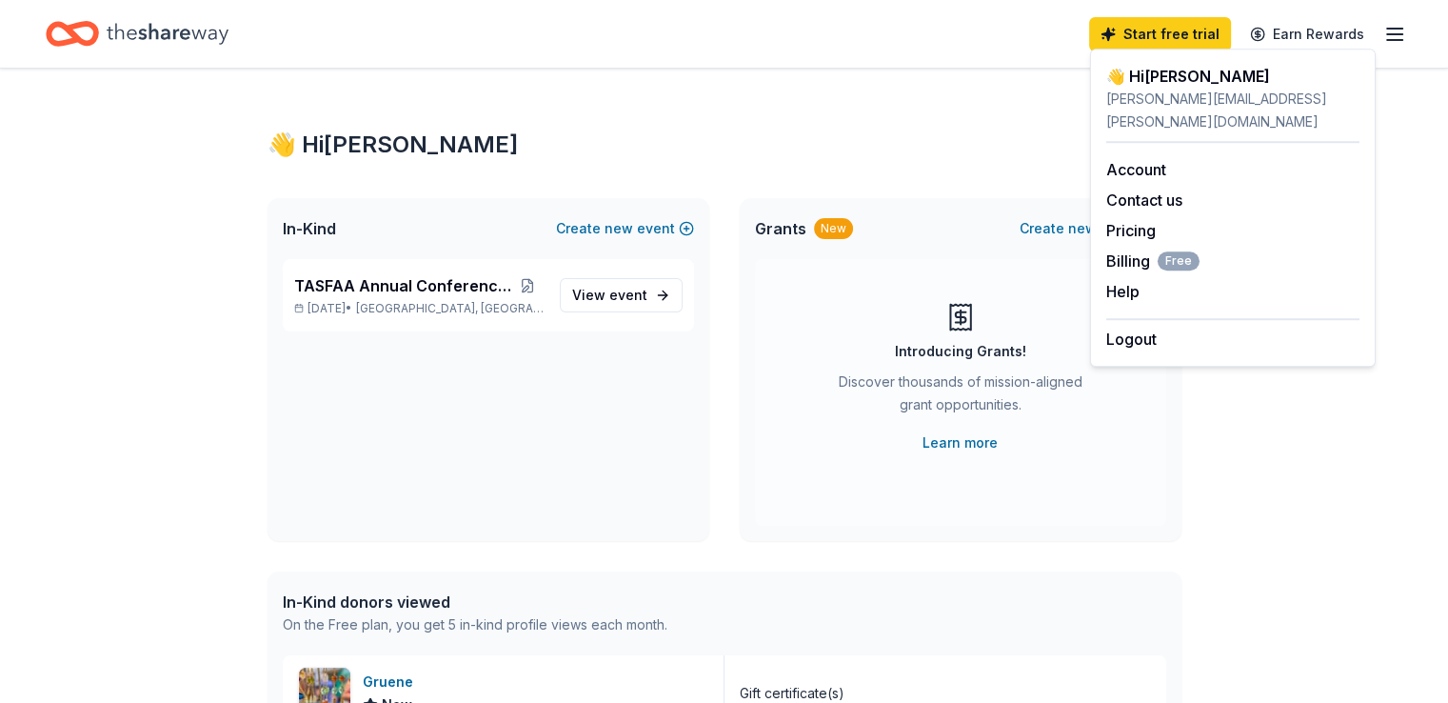
click at [486, 444] on div "TASFAA Annual Conference 2025 Oct 08, 2025 • San Antonio, TX View event" at bounding box center [489, 400] width 442 height 282
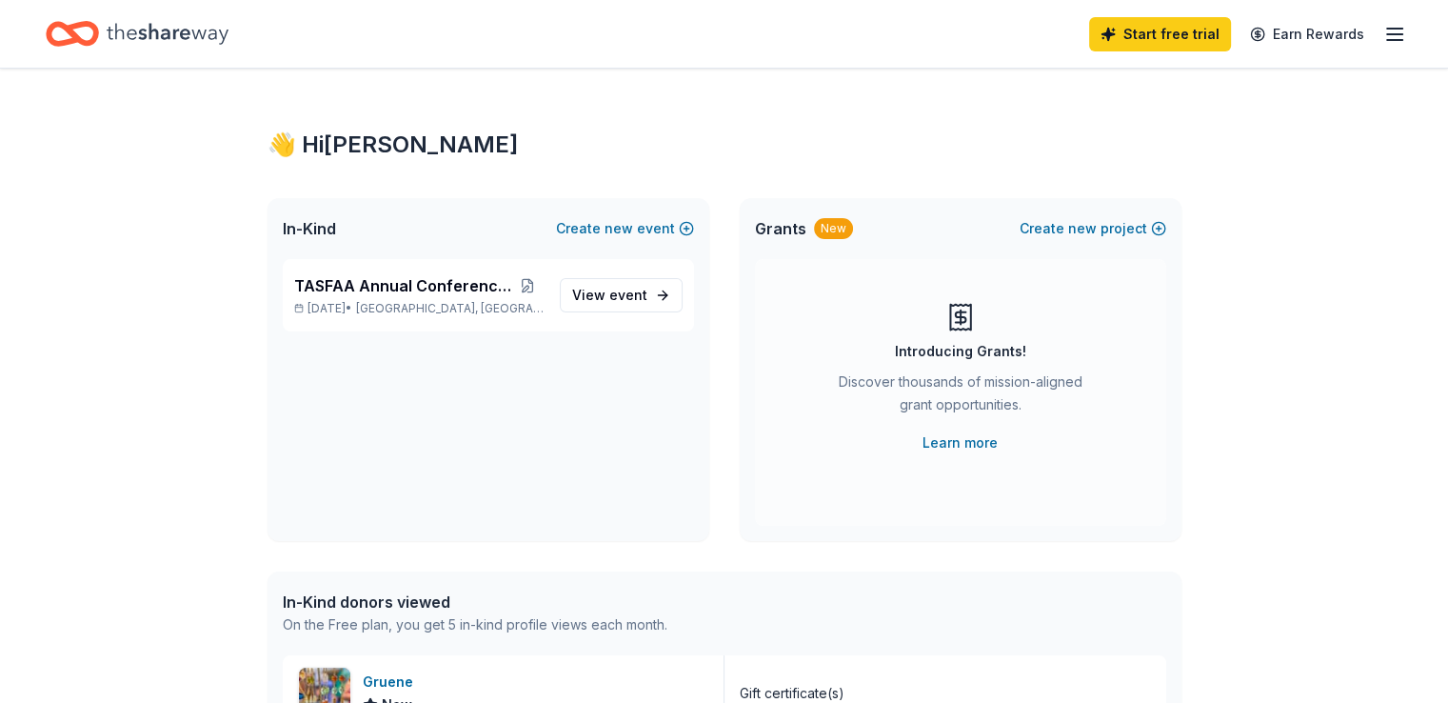
click at [1384, 31] on icon "button" at bounding box center [1395, 34] width 23 height 23
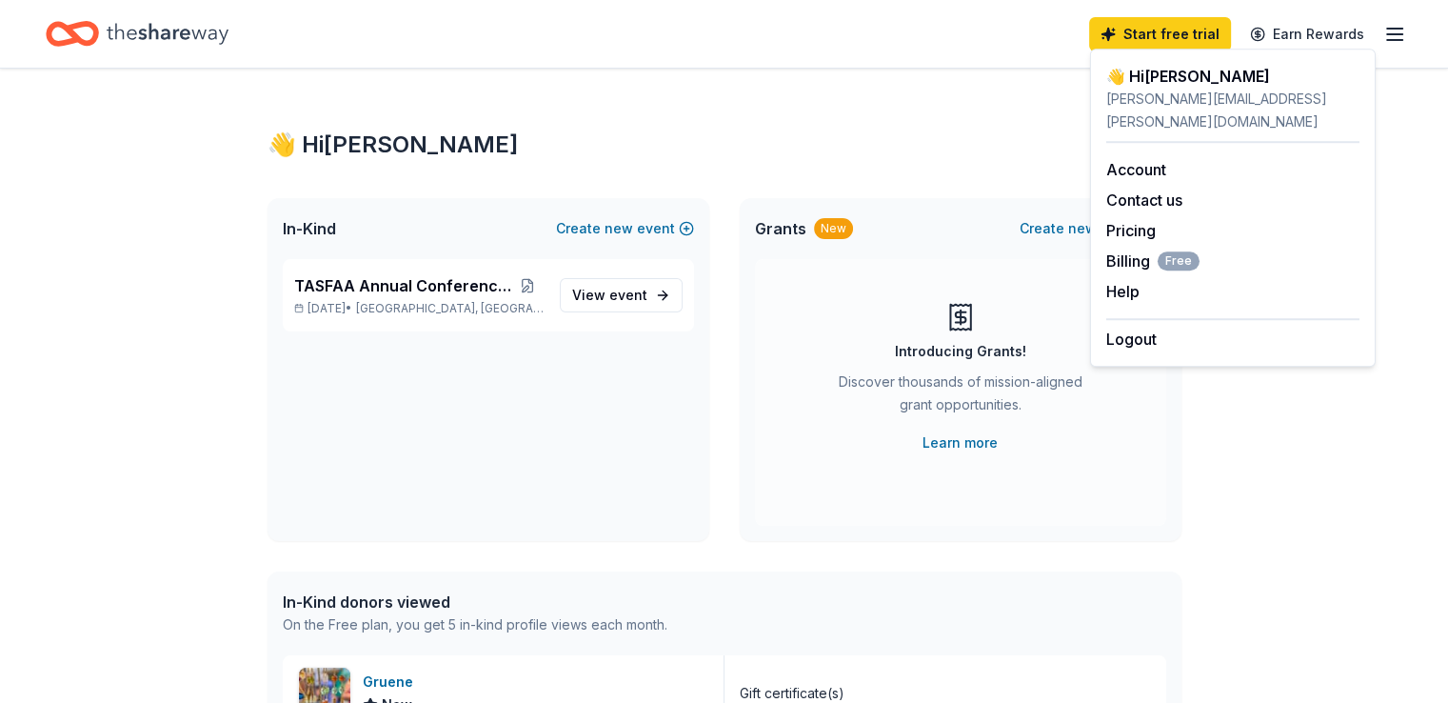
click at [919, 148] on div "👋 Hi Shelley" at bounding box center [725, 145] width 914 height 30
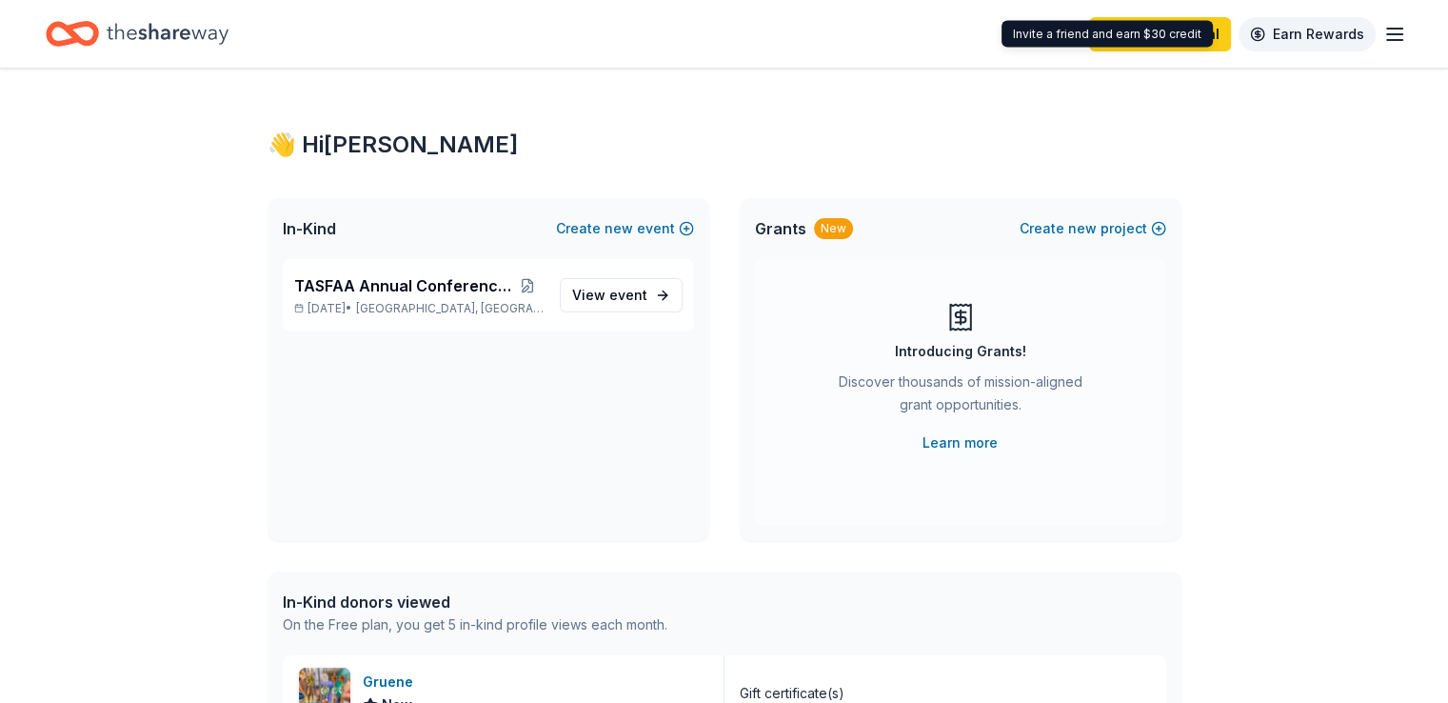
click at [1275, 28] on link "Earn Rewards" at bounding box center [1307, 34] width 137 height 34
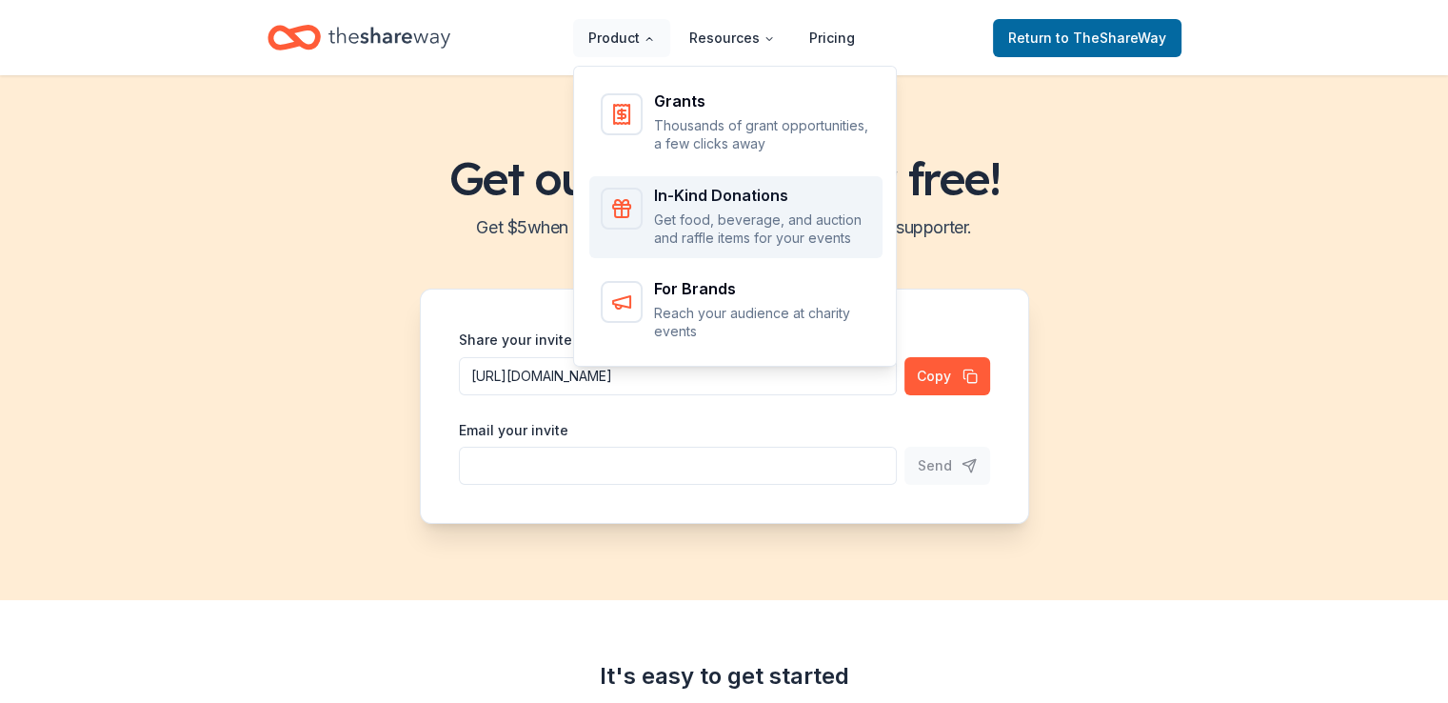
click at [712, 193] on div "In-Kind Donations" at bounding box center [762, 195] width 217 height 15
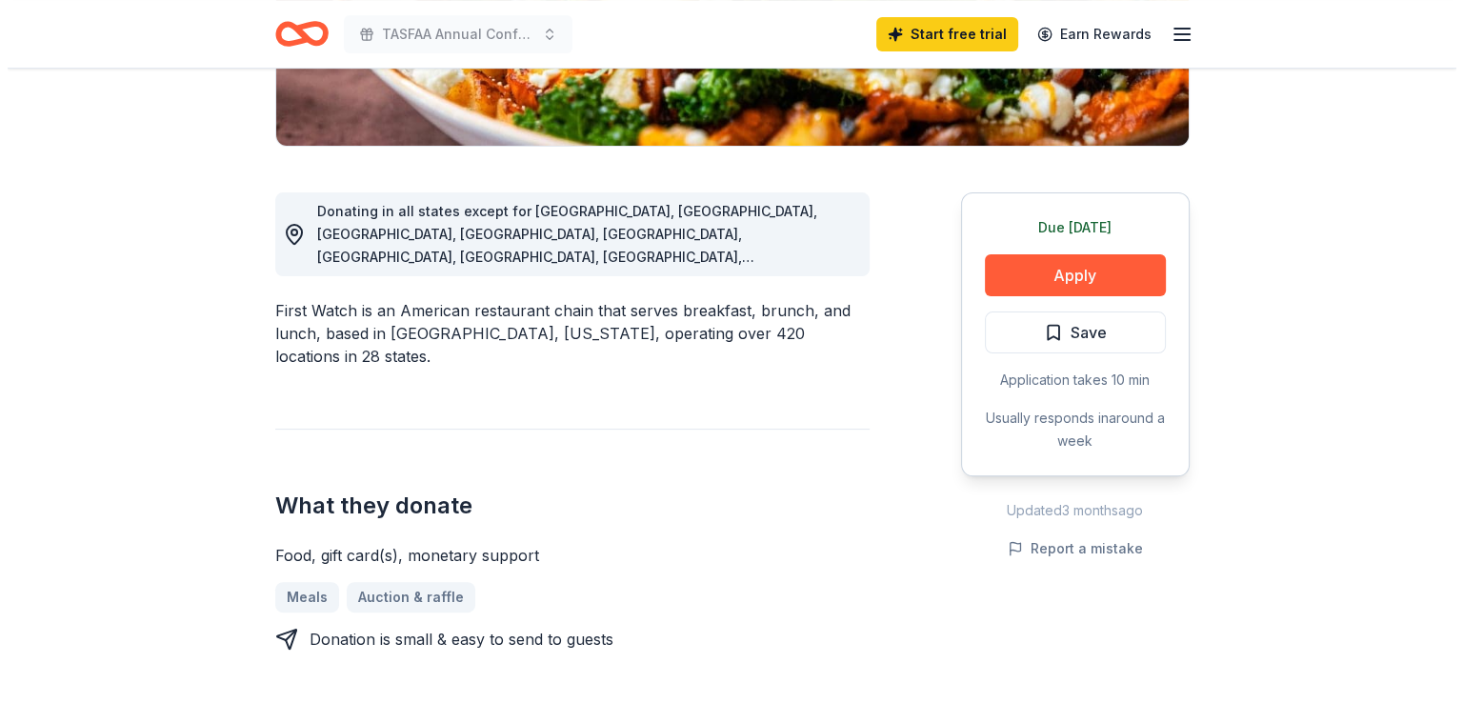
scroll to position [476, 0]
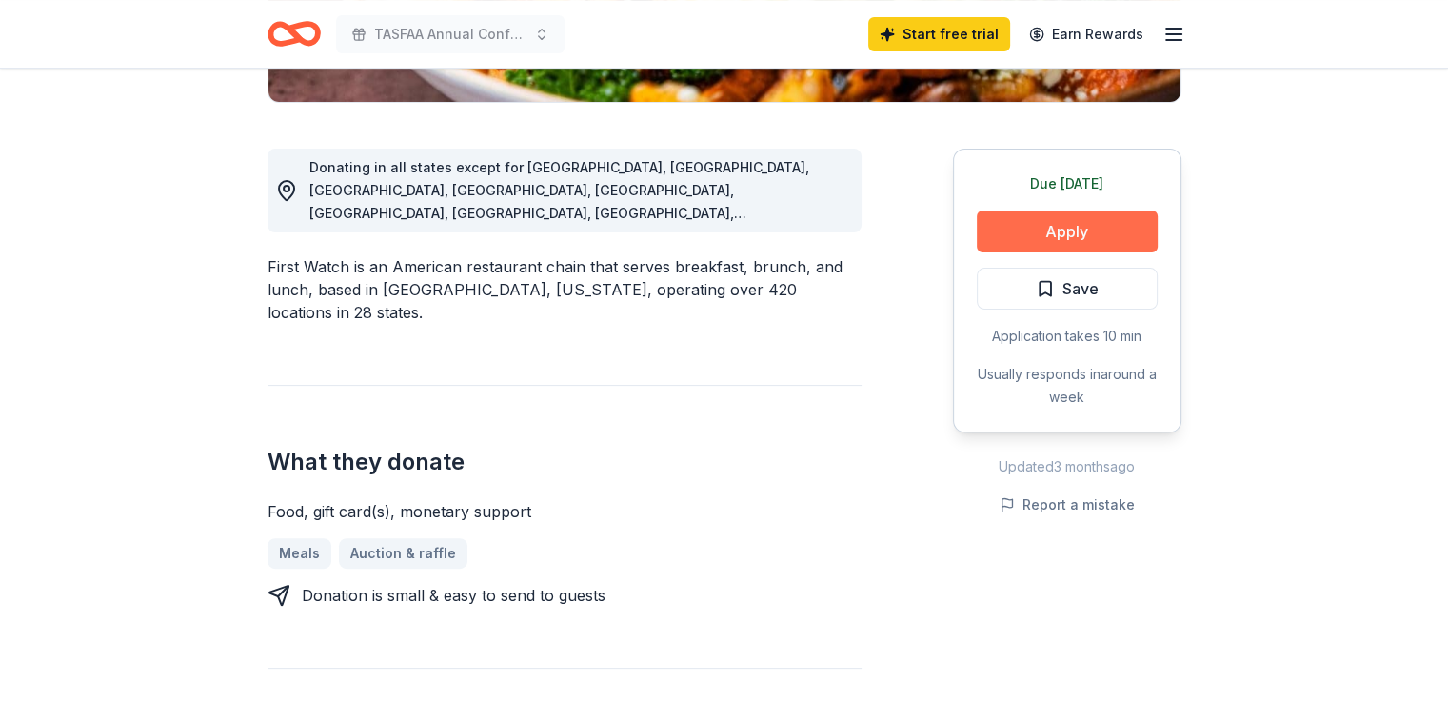
click at [1076, 233] on button "Apply" at bounding box center [1067, 231] width 181 height 42
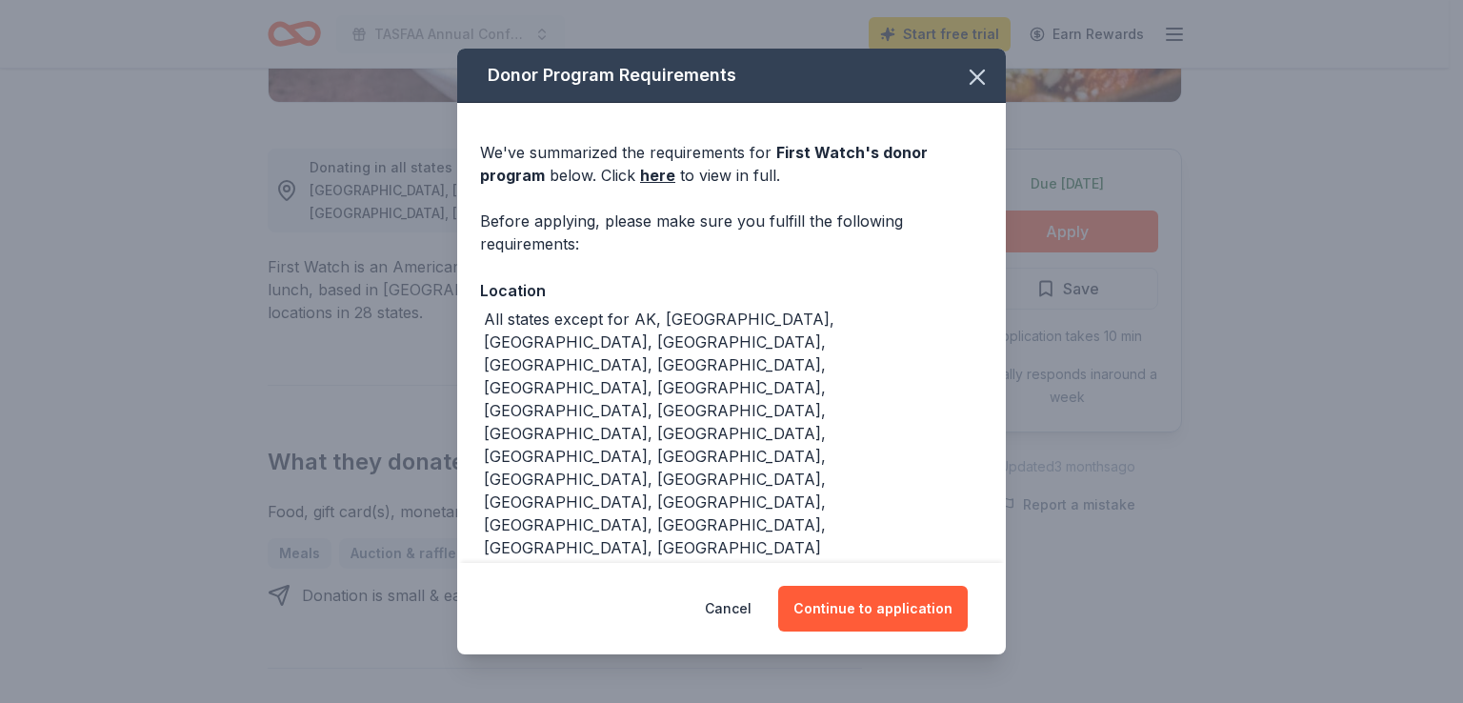
click at [842, 633] on div "Cancel Continue to application" at bounding box center [731, 608] width 548 height 91
click at [853, 608] on button "Continue to application" at bounding box center [872, 609] width 189 height 46
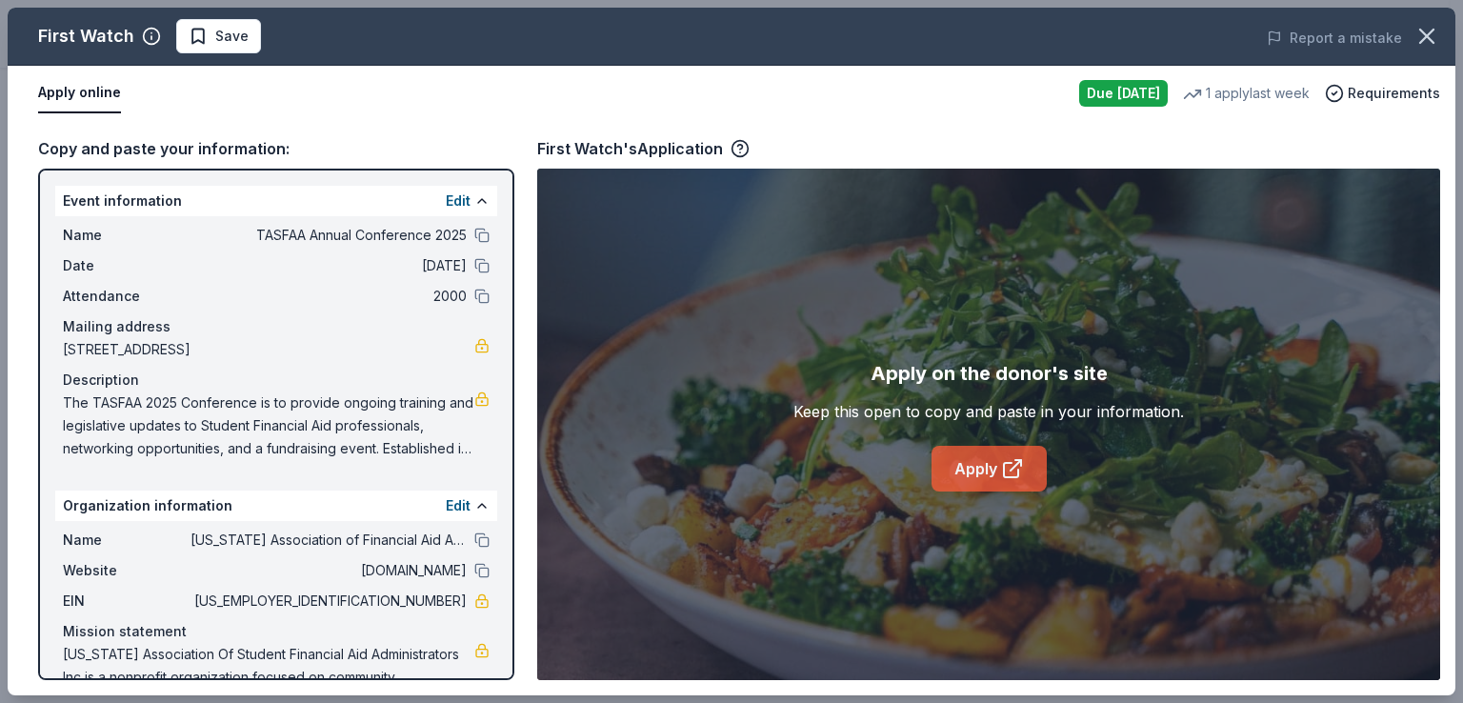
click at [990, 477] on link "Apply" at bounding box center [988, 469] width 115 height 46
